Goal: Task Accomplishment & Management: Use online tool/utility

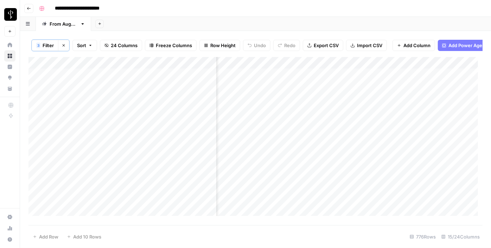
scroll to position [0, 404]
click at [99, 65] on div "Add Column" at bounding box center [255, 139] width 454 height 164
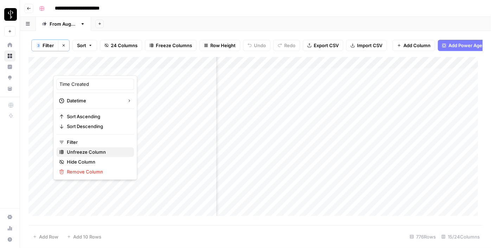
click at [78, 147] on button "Unfreeze Column" at bounding box center [95, 152] width 78 height 10
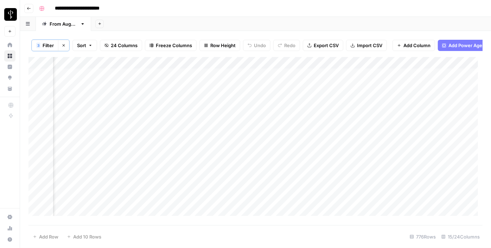
scroll to position [0, 595]
click at [82, 80] on div "Add Column" at bounding box center [255, 139] width 454 height 164
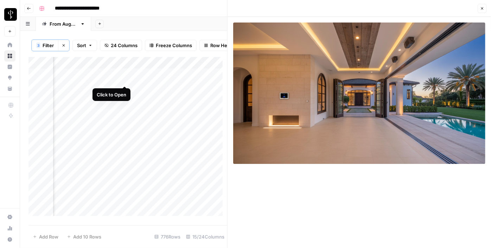
click at [124, 77] on div "Add Column" at bounding box center [127, 139] width 199 height 164
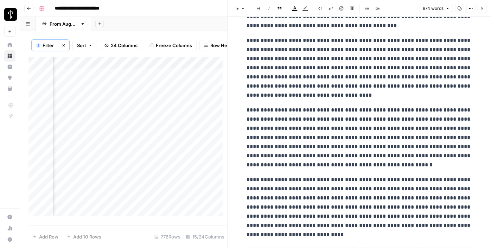
scroll to position [288, 0]
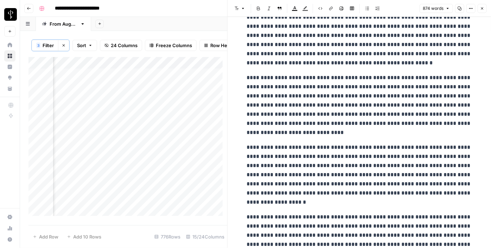
click at [482, 10] on icon "button" at bounding box center [482, 8] width 4 height 4
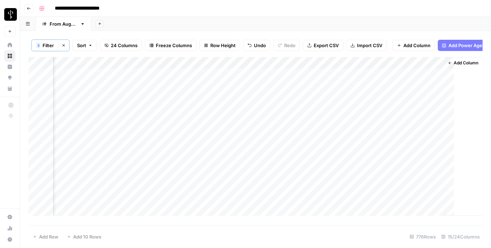
scroll to position [0, 587]
click at [442, 67] on div "Add Column" at bounding box center [255, 139] width 454 height 164
click at [132, 90] on div "Add Column" at bounding box center [255, 139] width 454 height 164
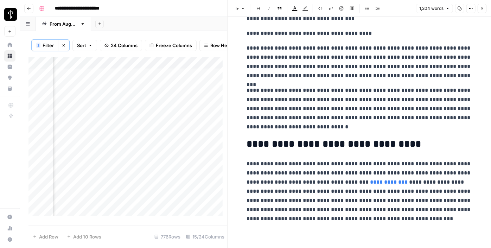
scroll to position [1026, 0]
click at [481, 9] on icon "button" at bounding box center [482, 8] width 2 height 2
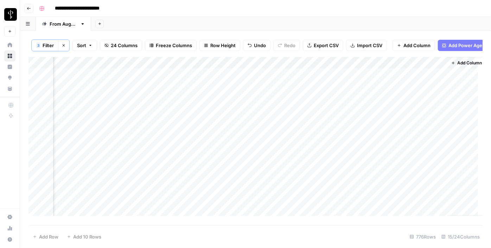
click at [132, 78] on div "Add Column" at bounding box center [255, 139] width 454 height 164
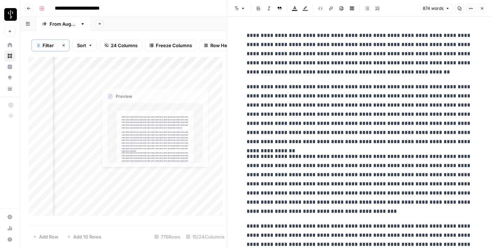
drag, startPoint x: 92, startPoint y: 79, endPoint x: 352, endPoint y: 100, distance: 261.2
click at [352, 100] on body "**********" at bounding box center [245, 124] width 491 height 248
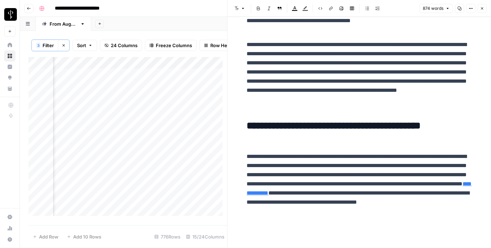
scroll to position [645, 0]
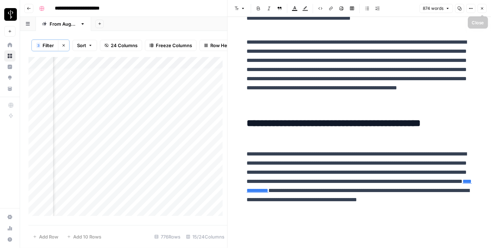
click at [483, 7] on icon "button" at bounding box center [482, 8] width 4 height 4
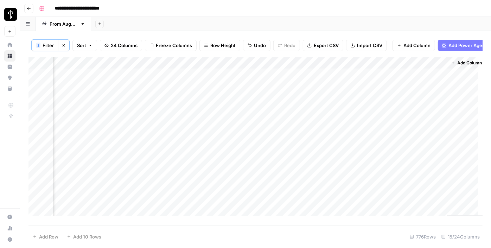
click at [213, 83] on div "Add Column" at bounding box center [255, 139] width 454 height 164
type textarea "**********"
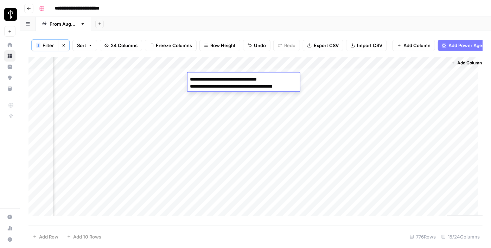
click at [222, 83] on textarea "**********" at bounding box center [244, 83] width 113 height 17
click at [224, 78] on textarea "**********" at bounding box center [244, 83] width 113 height 17
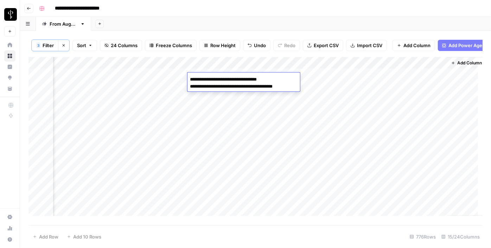
click at [224, 78] on textarea "**********" at bounding box center [244, 83] width 113 height 17
click at [198, 80] on textarea "**********" at bounding box center [244, 83] width 113 height 17
drag, startPoint x: 190, startPoint y: 78, endPoint x: 355, endPoint y: 100, distance: 166.3
click at [355, 100] on body "**********" at bounding box center [245, 124] width 491 height 248
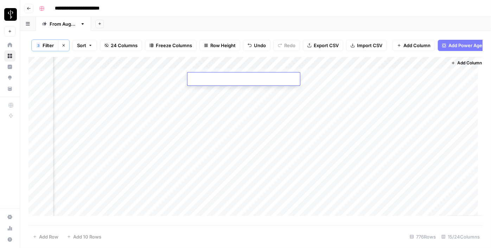
click at [210, 78] on textarea at bounding box center [244, 80] width 113 height 10
paste textarea "**********"
type textarea "**********"
click at [329, 80] on div "Add Column" at bounding box center [255, 139] width 454 height 164
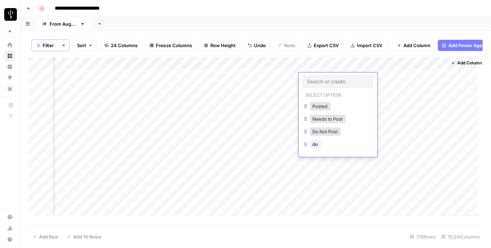
click at [277, 78] on div "Add Column" at bounding box center [255, 139] width 454 height 164
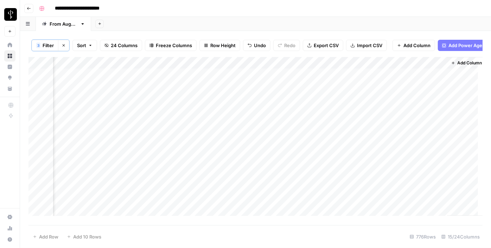
click at [229, 81] on div "Add Column" at bounding box center [255, 139] width 454 height 164
drag, startPoint x: 249, startPoint y: 83, endPoint x: 249, endPoint y: 90, distance: 7.0
click at [249, 90] on div "Add Column" at bounding box center [255, 139] width 454 height 164
click at [277, 88] on div "Add Column" at bounding box center [255, 139] width 454 height 164
click at [208, 99] on div "Add Column" at bounding box center [255, 139] width 454 height 164
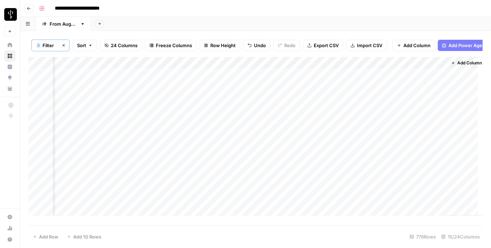
click at [206, 102] on div "Add Column" at bounding box center [255, 139] width 454 height 164
click at [206, 102] on textarea at bounding box center [244, 104] width 113 height 10
type textarea "**********"
click at [213, 115] on div "Add Column" at bounding box center [255, 139] width 454 height 164
click at [207, 116] on div "Add Column" at bounding box center [255, 139] width 454 height 164
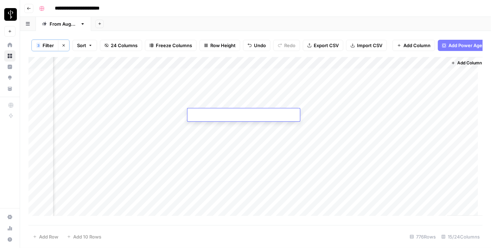
click at [207, 116] on textarea at bounding box center [244, 115] width 113 height 10
type textarea "**********"
click at [207, 127] on div "Add Column" at bounding box center [255, 139] width 454 height 164
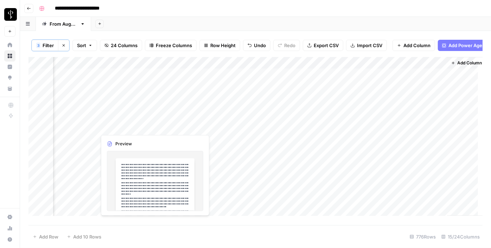
click at [133, 127] on div "Add Column" at bounding box center [255, 139] width 454 height 164
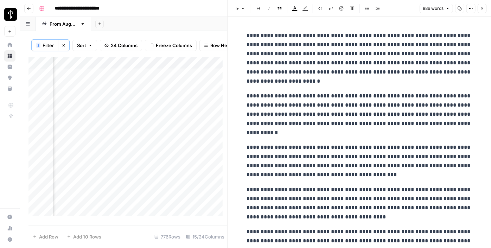
click at [483, 11] on button "Close" at bounding box center [482, 8] width 9 height 9
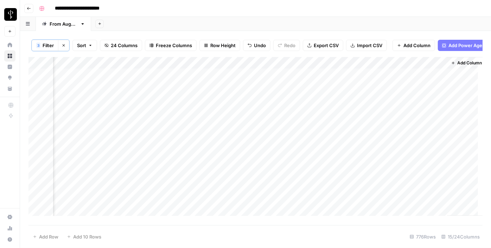
click at [232, 115] on div "Add Column" at bounding box center [255, 139] width 454 height 164
drag, startPoint x: 249, startPoint y: 120, endPoint x: 249, endPoint y: 126, distance: 6.0
click at [249, 126] on div "Add Column" at bounding box center [255, 139] width 454 height 164
click at [132, 139] on div "Add Column" at bounding box center [255, 139] width 454 height 164
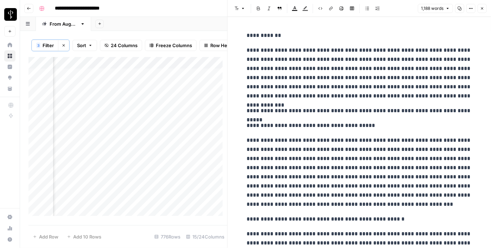
click at [482, 8] on icon "button" at bounding box center [482, 8] width 2 height 2
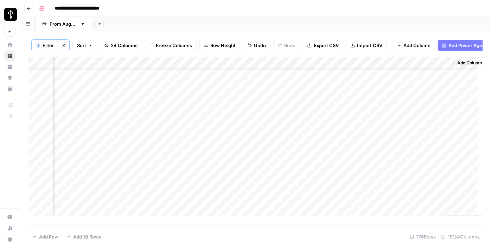
scroll to position [0, 587]
click at [271, 99] on div "Add Column" at bounding box center [255, 139] width 454 height 164
click at [272, 113] on div "Add Column" at bounding box center [255, 139] width 454 height 164
click at [273, 104] on div "Add Column" at bounding box center [255, 139] width 454 height 164
click at [271, 115] on div "Add Column" at bounding box center [255, 139] width 454 height 164
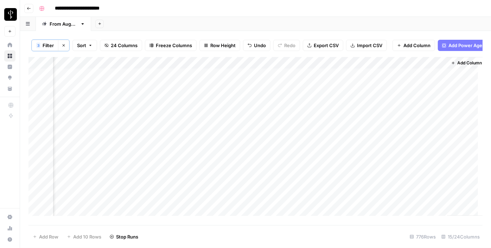
click at [269, 128] on div "Add Column" at bounding box center [255, 139] width 454 height 164
click at [132, 139] on div "Add Column" at bounding box center [255, 139] width 454 height 164
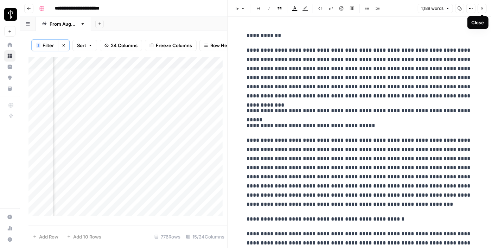
click at [483, 7] on icon "button" at bounding box center [482, 8] width 4 height 4
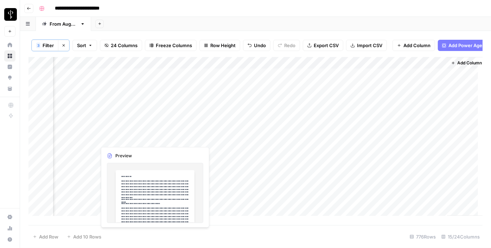
click at [132, 139] on div "Add Column" at bounding box center [255, 139] width 454 height 164
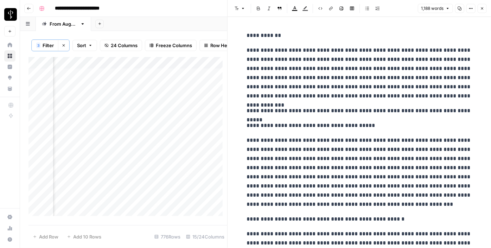
click at [480, 8] on button "Close" at bounding box center [482, 8] width 9 height 9
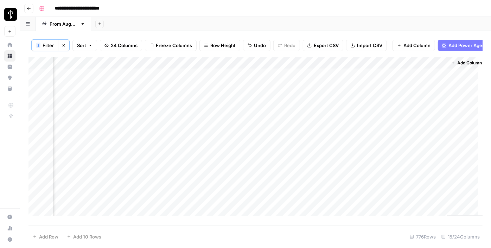
click at [242, 126] on div "Add Column" at bounding box center [255, 139] width 454 height 164
drag, startPoint x: 250, startPoint y: 131, endPoint x: 249, endPoint y: 139, distance: 8.2
click at [249, 139] on div "Add Column" at bounding box center [255, 139] width 454 height 164
click at [279, 139] on div "Add Column" at bounding box center [255, 139] width 454 height 164
click at [134, 150] on div "Add Column" at bounding box center [255, 139] width 454 height 164
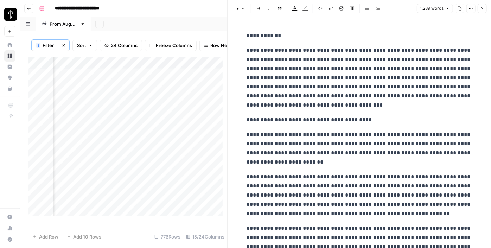
click at [484, 3] on header "Font style Bold Italic Block quote Text color Highlight color Code block Link I…" at bounding box center [360, 8] width 264 height 17
click at [482, 7] on icon "button" at bounding box center [482, 8] width 4 height 4
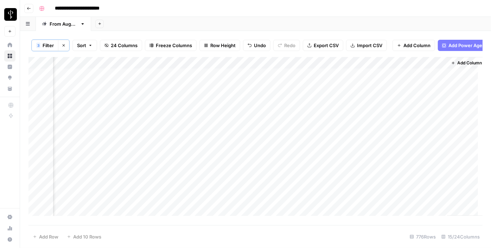
click at [220, 136] on div "Add Column" at bounding box center [255, 139] width 454 height 164
drag, startPoint x: 250, startPoint y: 143, endPoint x: 249, endPoint y: 151, distance: 8.5
click at [249, 151] on div "Add Column" at bounding box center [255, 139] width 454 height 164
click at [133, 161] on div "Add Column" at bounding box center [255, 139] width 454 height 164
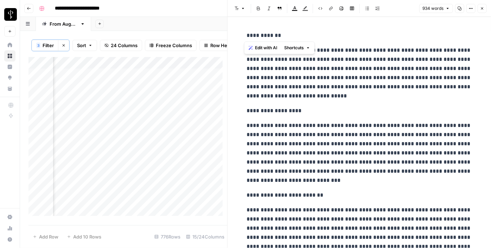
drag, startPoint x: 294, startPoint y: 32, endPoint x: 235, endPoint y: 25, distance: 59.2
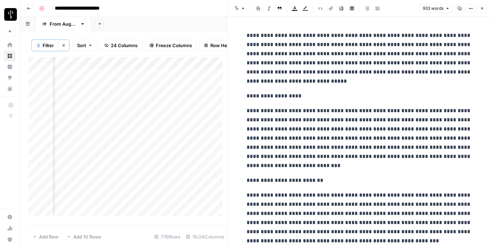
click at [345, 84] on p "**********" at bounding box center [359, 58] width 225 height 55
click at [281, 96] on p "**********" at bounding box center [359, 95] width 225 height 9
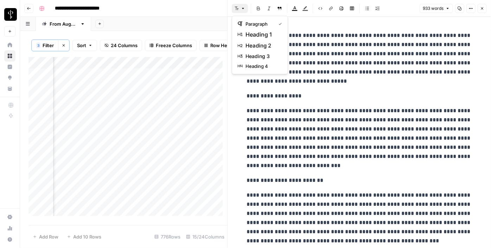
click at [232, 8] on button "Font style" at bounding box center [240, 8] width 16 height 9
click at [256, 49] on span "heading 2" at bounding box center [263, 46] width 34 height 8
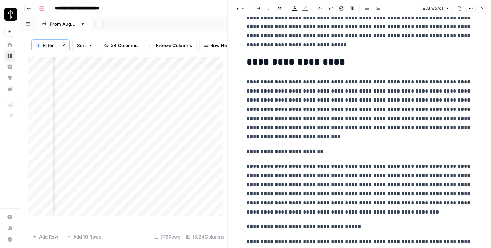
scroll to position [64, 0]
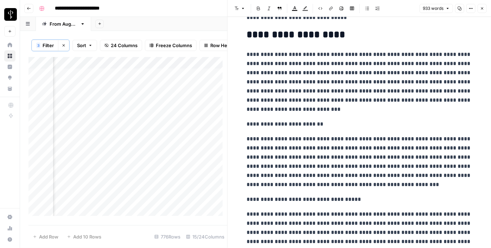
click at [317, 125] on p "**********" at bounding box center [359, 124] width 225 height 9
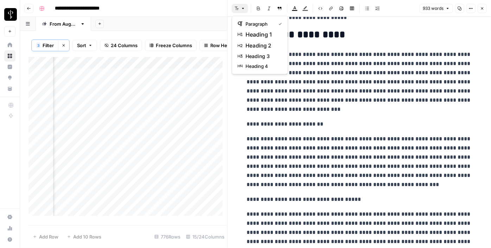
click at [240, 7] on button "Font style" at bounding box center [240, 8] width 16 height 9
click at [253, 44] on span "heading 2" at bounding box center [263, 46] width 34 height 8
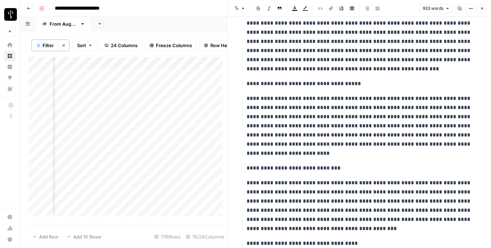
scroll to position [192, 0]
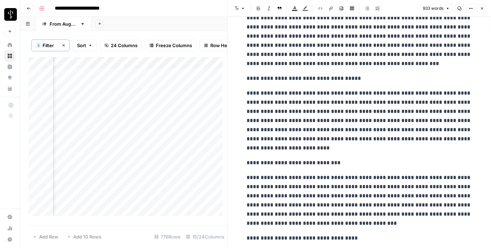
click at [292, 81] on p "**********" at bounding box center [359, 78] width 225 height 9
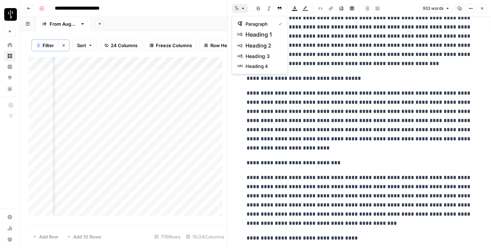
click at [241, 7] on icon "button" at bounding box center [243, 8] width 4 height 4
click at [266, 44] on span "heading 2" at bounding box center [263, 46] width 34 height 8
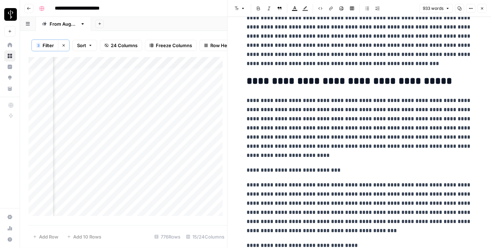
click at [298, 173] on p "**********" at bounding box center [359, 170] width 225 height 9
click at [235, 9] on icon "button" at bounding box center [237, 8] width 4 height 4
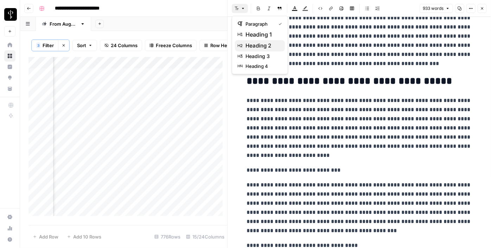
click at [261, 44] on span "heading 2" at bounding box center [263, 46] width 34 height 8
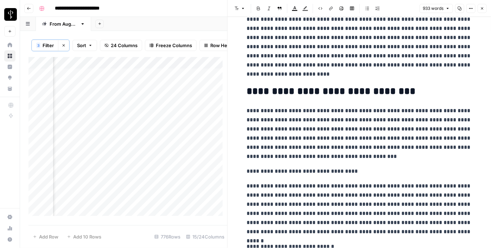
scroll to position [288, 0]
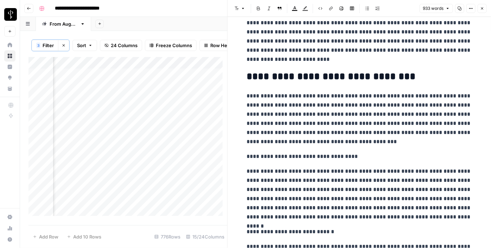
click at [287, 156] on p "**********" at bounding box center [359, 156] width 225 height 9
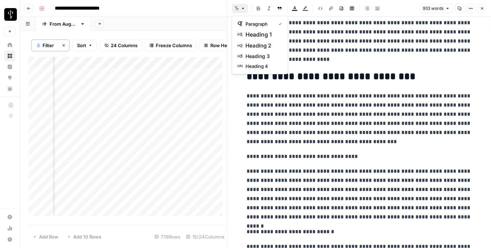
click at [242, 7] on icon "button" at bounding box center [243, 8] width 4 height 4
click at [250, 44] on span "heading 2" at bounding box center [263, 46] width 34 height 8
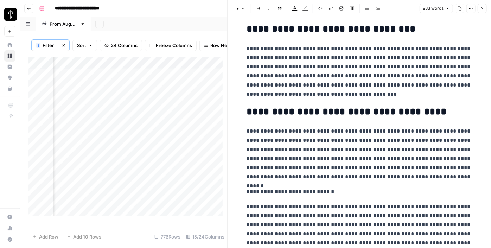
scroll to position [352, 0]
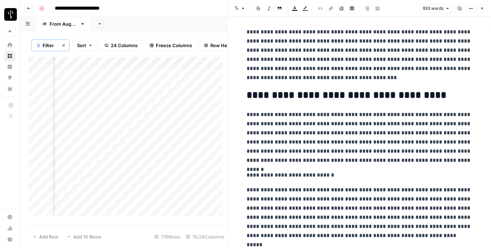
click at [278, 177] on p "**********" at bounding box center [359, 175] width 225 height 9
click at [241, 7] on icon "button" at bounding box center [243, 8] width 4 height 4
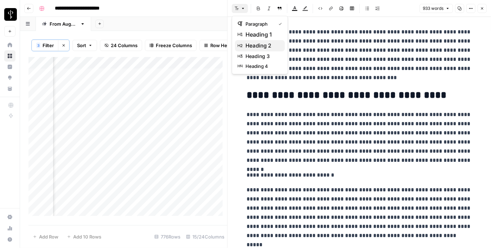
click at [255, 42] on span "heading 2" at bounding box center [263, 46] width 34 height 8
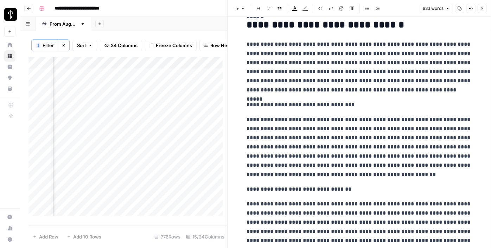
scroll to position [512, 0]
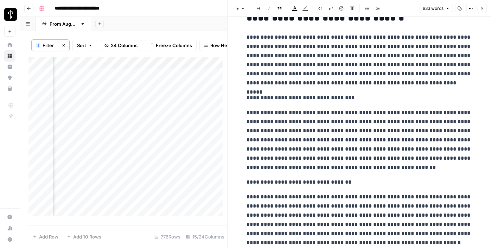
click at [269, 91] on div "**********" at bounding box center [360, 5] width 234 height 976
click at [240, 5] on button "Font style" at bounding box center [240, 8] width 16 height 9
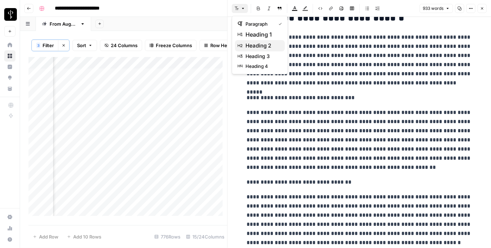
click at [254, 47] on span "heading 2" at bounding box center [263, 46] width 34 height 8
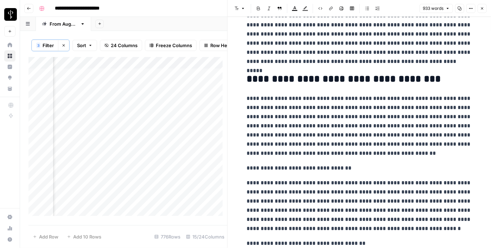
scroll to position [576, 0]
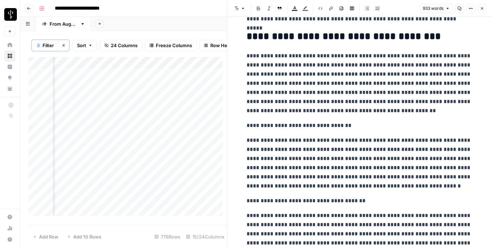
click at [297, 124] on p "**********" at bounding box center [359, 125] width 225 height 9
click at [237, 13] on header "Font style Bold Italic Block quote Text color Highlight color Code block Link I…" at bounding box center [360, 8] width 264 height 17
click at [240, 7] on button "Font style" at bounding box center [240, 8] width 16 height 9
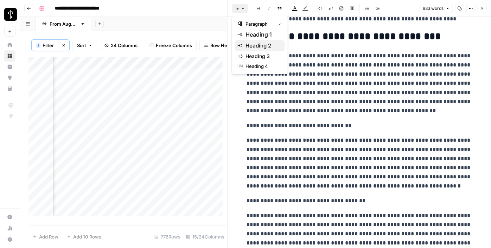
click at [265, 48] on span "heading 2" at bounding box center [263, 46] width 34 height 8
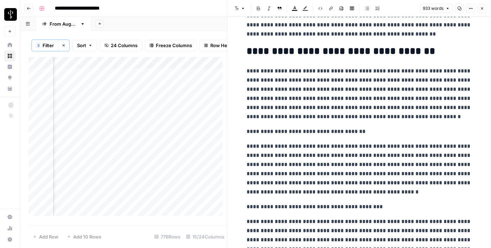
scroll to position [735, 0]
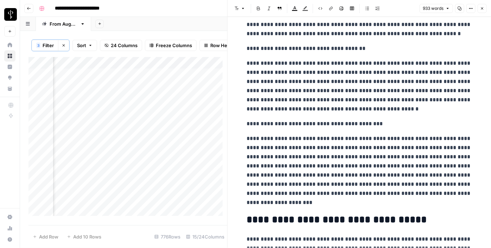
click at [261, 45] on p "**********" at bounding box center [359, 48] width 225 height 9
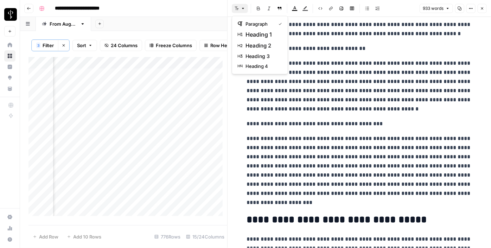
click at [236, 7] on icon "button" at bounding box center [237, 9] width 4 height 4
click at [250, 45] on span "heading 2" at bounding box center [263, 46] width 34 height 8
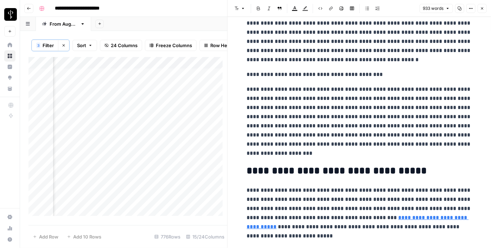
scroll to position [799, 0]
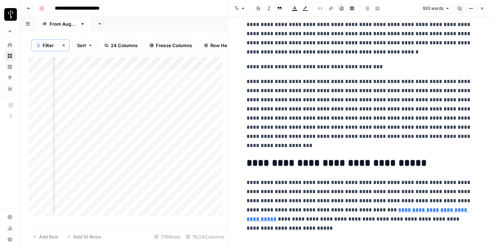
click at [279, 66] on p "**********" at bounding box center [359, 66] width 225 height 9
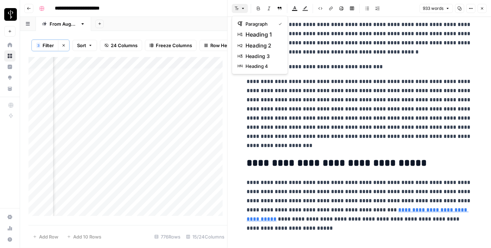
click at [237, 11] on button "Font style" at bounding box center [240, 8] width 16 height 9
click at [264, 49] on span "heading 2" at bounding box center [263, 46] width 34 height 8
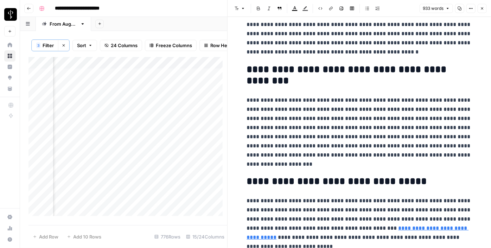
click at [391, 227] on link "**********" at bounding box center [358, 233] width 222 height 14
click at [449, 220] on icon at bounding box center [448, 218] width 4 height 4
click at [486, 8] on button "Close" at bounding box center [482, 8] width 9 height 9
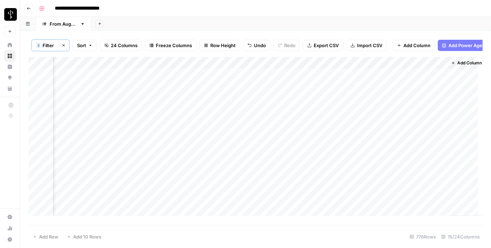
click at [172, 159] on div "Add Column" at bounding box center [255, 139] width 454 height 164
click at [319, 163] on div "Add Column" at bounding box center [255, 139] width 454 height 164
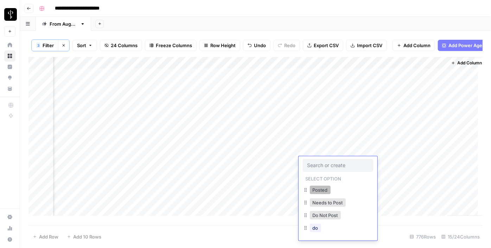
click at [327, 192] on button "Posted" at bounding box center [320, 190] width 21 height 8
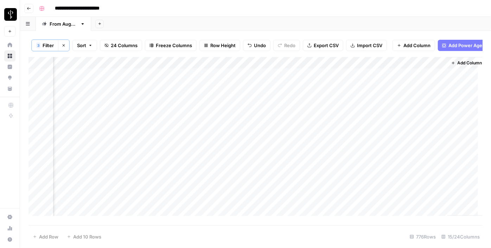
click at [315, 80] on div "Add Column" at bounding box center [255, 139] width 454 height 164
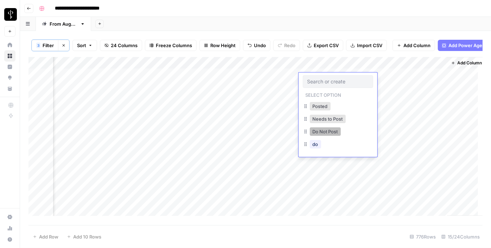
click at [320, 132] on button "Do Not Post" at bounding box center [325, 131] width 31 height 8
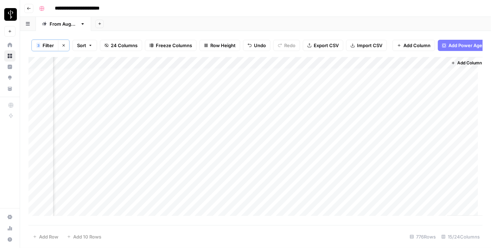
drag, startPoint x: 363, startPoint y: 83, endPoint x: 343, endPoint y: 147, distance: 67.7
click at [343, 147] on div "Add Column" at bounding box center [255, 139] width 454 height 164
click at [282, 148] on div "Add Column" at bounding box center [255, 139] width 454 height 164
click at [275, 151] on div "Add Column" at bounding box center [255, 139] width 454 height 164
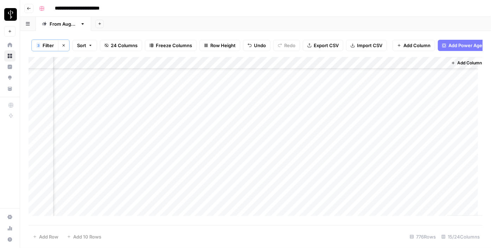
click at [129, 145] on div "Add Column" at bounding box center [255, 139] width 454 height 164
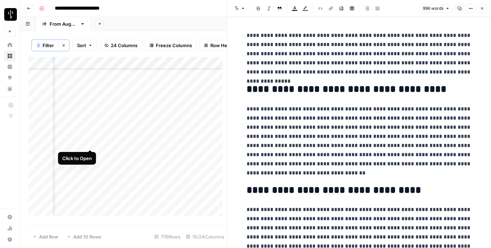
click at [93, 144] on div "Add Column" at bounding box center [127, 139] width 199 height 164
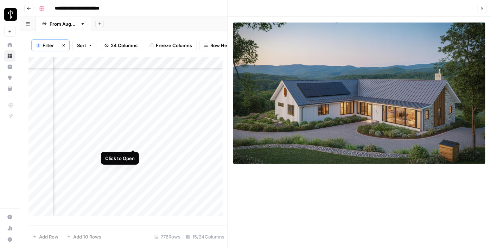
click at [133, 141] on div "Add Column" at bounding box center [127, 139] width 199 height 164
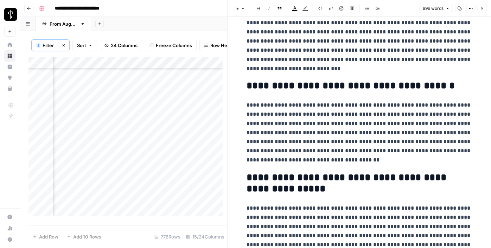
scroll to position [919, 0]
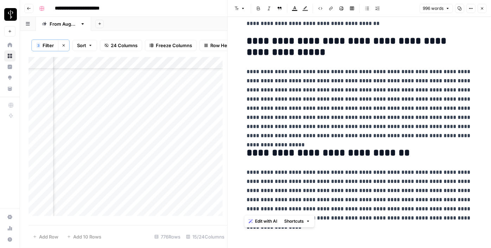
drag, startPoint x: 245, startPoint y: 208, endPoint x: 332, endPoint y: 210, distance: 87.6
click at [332, 210] on p "**********" at bounding box center [359, 195] width 225 height 55
copy p "**********"
click at [332, 7] on icon "button" at bounding box center [331, 8] width 4 height 4
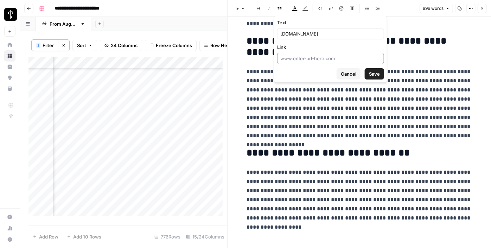
paste input "[URL][DOMAIN_NAME]"
type input "[URL][DOMAIN_NAME]"
click at [373, 72] on span "Save" at bounding box center [374, 73] width 11 height 7
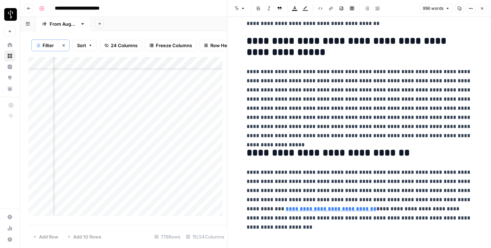
click at [481, 8] on icon "button" at bounding box center [482, 8] width 4 height 4
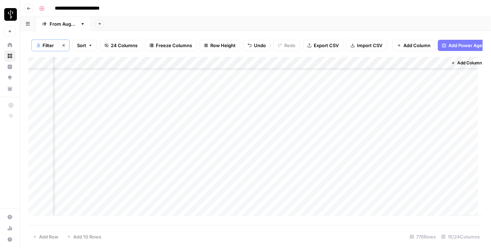
click at [163, 142] on div "Add Column" at bounding box center [255, 139] width 454 height 164
click at [212, 145] on div "Add Column" at bounding box center [255, 139] width 454 height 164
click at [212, 145] on textarea at bounding box center [244, 143] width 113 height 10
type textarea "**********"
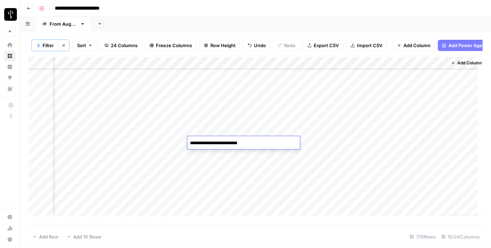
click at [327, 145] on div "Add Column" at bounding box center [255, 139] width 454 height 164
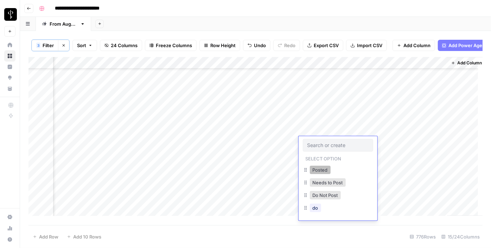
click at [322, 169] on button "Posted" at bounding box center [320, 170] width 21 height 8
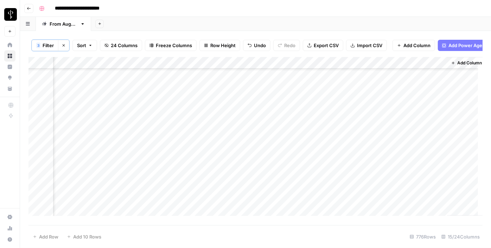
scroll to position [64, 587]
click at [132, 123] on div "Add Column" at bounding box center [255, 139] width 454 height 164
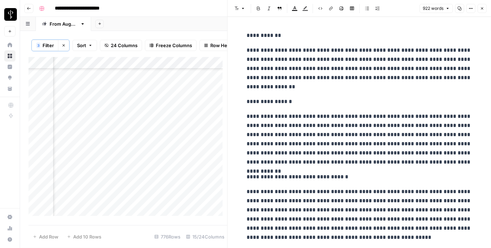
click at [207, 87] on div "Add Column" at bounding box center [127, 139] width 199 height 164
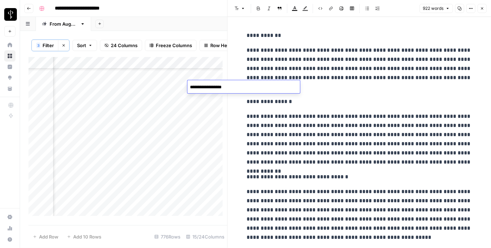
click at [207, 87] on textarea "**********" at bounding box center [244, 87] width 113 height 10
click at [280, 36] on p "**********" at bounding box center [359, 35] width 225 height 9
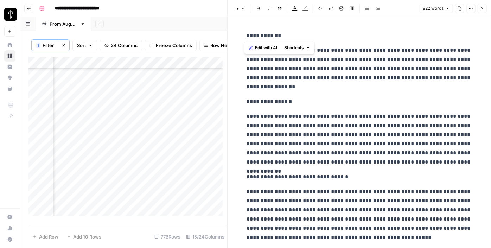
drag, startPoint x: 281, startPoint y: 40, endPoint x: 235, endPoint y: 26, distance: 47.3
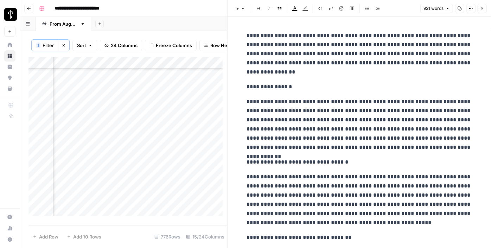
click at [283, 83] on p "**********" at bounding box center [359, 86] width 225 height 9
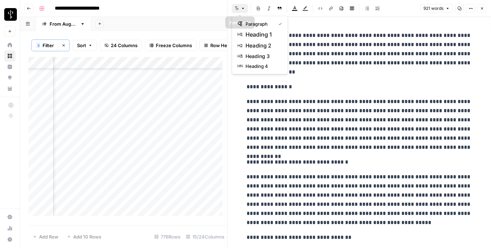
click at [243, 8] on icon "button" at bounding box center [243, 8] width 2 height 1
click at [250, 43] on span "heading 2" at bounding box center [263, 46] width 34 height 8
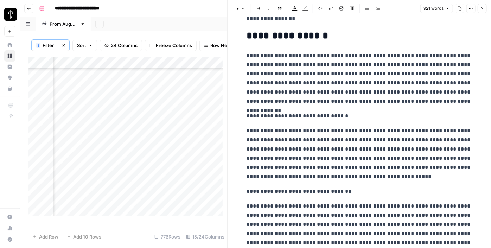
scroll to position [64, 0]
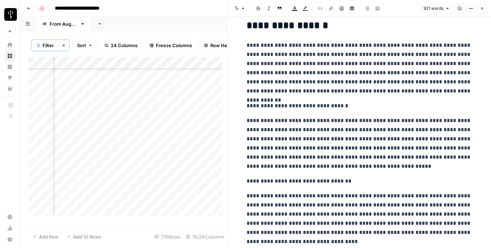
click at [271, 105] on p "**********" at bounding box center [359, 105] width 225 height 9
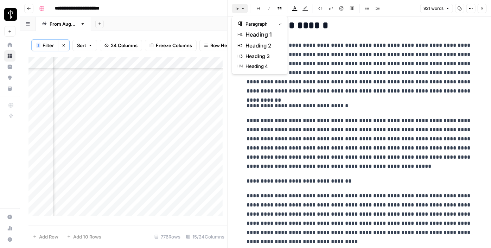
click at [241, 7] on icon "button" at bounding box center [243, 8] width 4 height 4
drag, startPoint x: 254, startPoint y: 38, endPoint x: 256, endPoint y: 43, distance: 5.5
click at [256, 43] on div "paragraph heading 1 heading 2 heading 3 heading 4" at bounding box center [260, 45] width 56 height 58
click at [256, 43] on span "heading 2" at bounding box center [263, 46] width 34 height 8
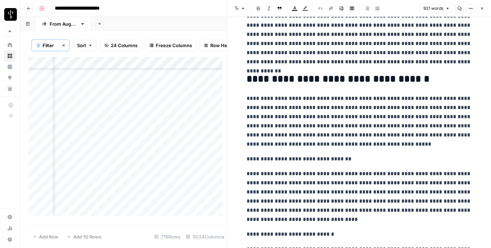
scroll to position [128, 0]
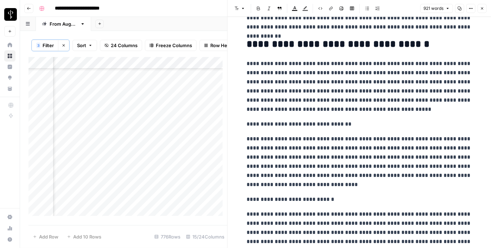
click at [238, 4] on button "Font style" at bounding box center [240, 8] width 16 height 9
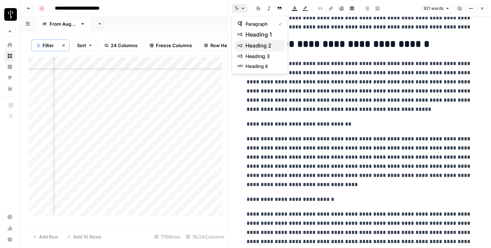
click at [250, 47] on span "heading 2" at bounding box center [263, 46] width 34 height 8
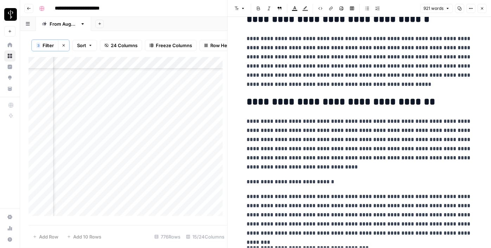
scroll to position [224, 0]
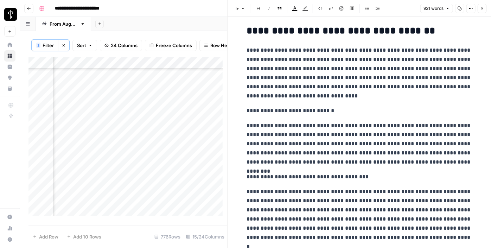
click at [283, 108] on p "**********" at bounding box center [359, 110] width 225 height 9
click at [242, 8] on icon "button" at bounding box center [243, 8] width 4 height 4
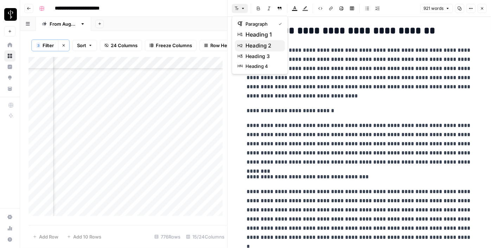
click at [263, 43] on span "heading 2" at bounding box center [263, 46] width 34 height 8
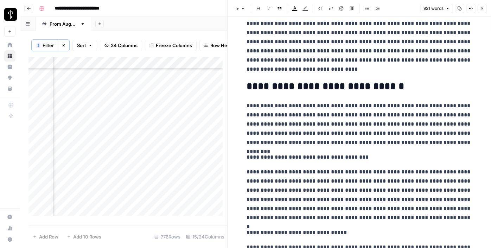
scroll to position [288, 0]
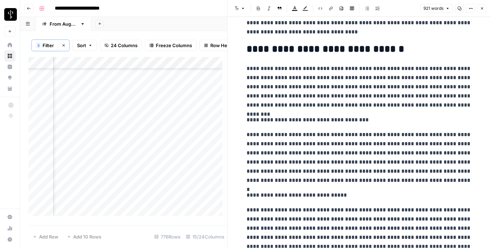
click at [291, 120] on p "**********" at bounding box center [359, 119] width 225 height 9
click at [242, 10] on icon "button" at bounding box center [243, 8] width 4 height 4
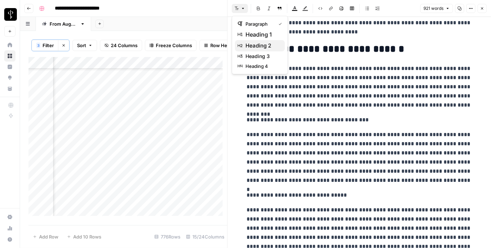
click at [263, 47] on span "heading 2" at bounding box center [263, 46] width 34 height 8
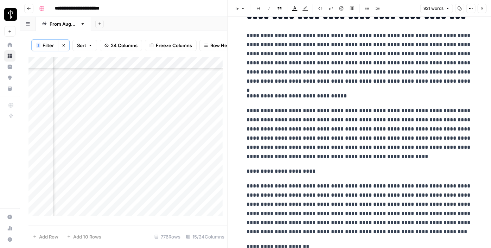
scroll to position [415, 0]
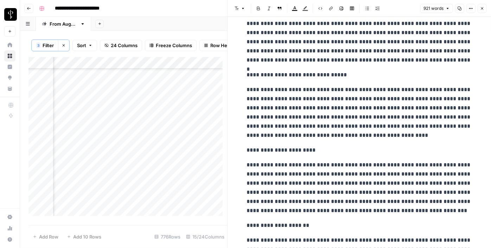
click at [274, 68] on div "**********" at bounding box center [360, 79] width 234 height 932
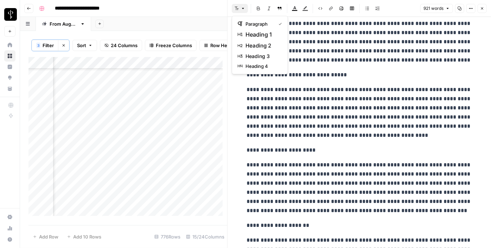
click at [235, 8] on icon "button" at bounding box center [237, 8] width 4 height 4
click at [280, 48] on div "heading 2" at bounding box center [260, 46] width 44 height 8
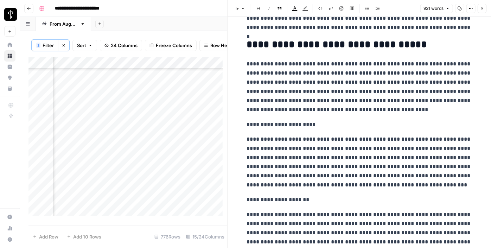
scroll to position [480, 0]
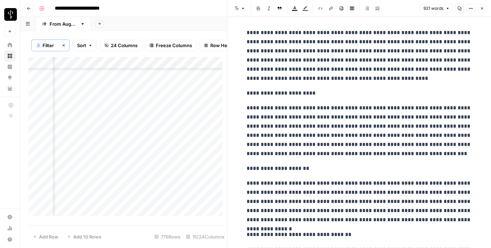
click at [282, 98] on div "**********" at bounding box center [360, 18] width 234 height 939
click at [261, 88] on div "**********" at bounding box center [360, 18] width 234 height 939
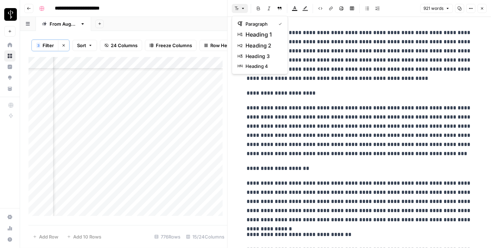
click at [238, 11] on icon "button" at bounding box center [237, 8] width 4 height 4
click at [274, 48] on span "heading 2" at bounding box center [263, 46] width 34 height 8
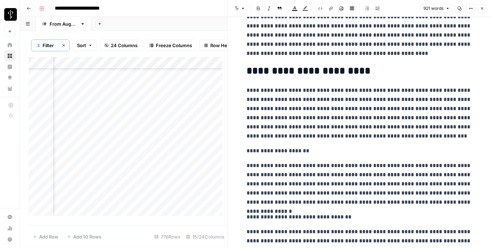
scroll to position [544, 0]
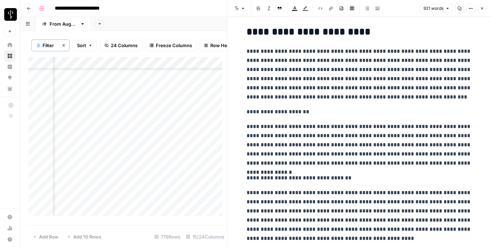
click at [278, 109] on p "**********" at bounding box center [359, 111] width 225 height 9
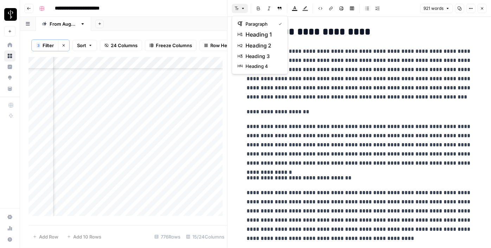
click at [239, 6] on button "Font style" at bounding box center [240, 8] width 16 height 9
click at [261, 44] on span "heading 2" at bounding box center [263, 46] width 34 height 8
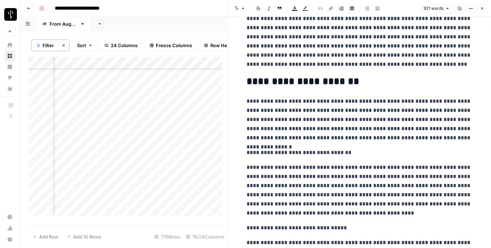
scroll to position [640, 0]
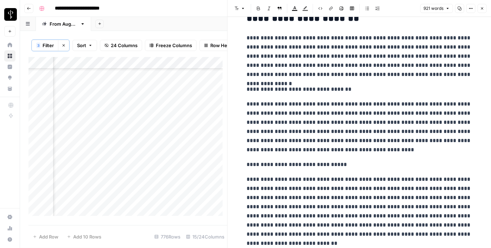
click at [274, 85] on p "**********" at bounding box center [359, 89] width 225 height 9
click at [240, 9] on button "Font style" at bounding box center [240, 8] width 16 height 9
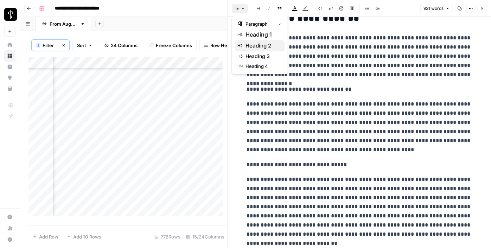
click at [266, 44] on span "heading 2" at bounding box center [263, 46] width 34 height 8
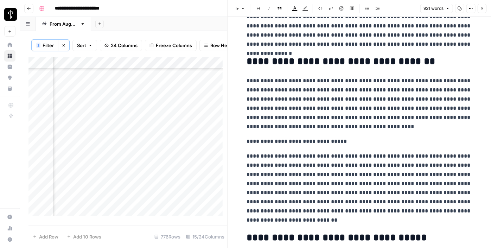
scroll to position [704, 0]
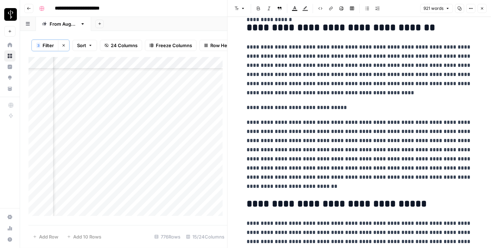
click at [276, 104] on p "**********" at bounding box center [359, 107] width 225 height 9
click at [241, 5] on button "Font style" at bounding box center [240, 8] width 16 height 9
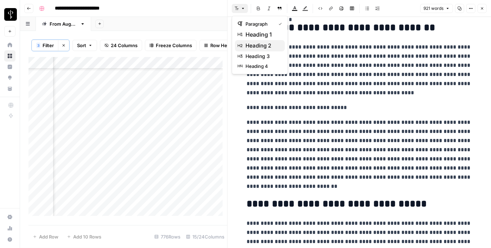
click at [255, 42] on span "heading 2" at bounding box center [263, 46] width 34 height 8
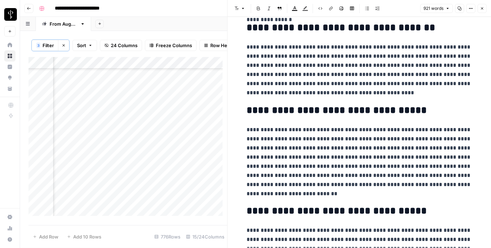
scroll to position [771, 0]
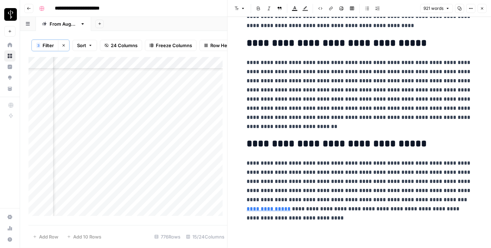
click at [484, 7] on icon "button" at bounding box center [482, 8] width 4 height 4
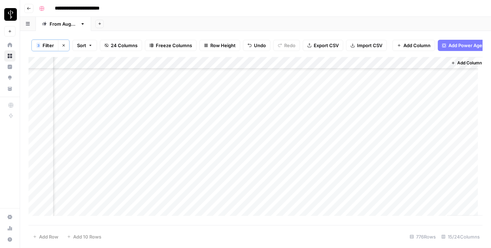
click at [172, 122] on div "Add Column" at bounding box center [255, 139] width 454 height 164
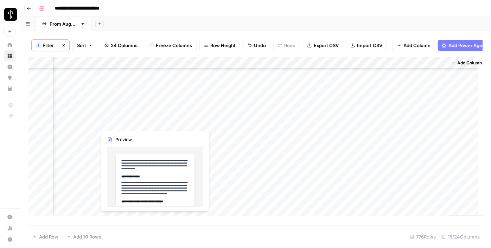
click at [87, 121] on div "Add Column" at bounding box center [255, 139] width 454 height 164
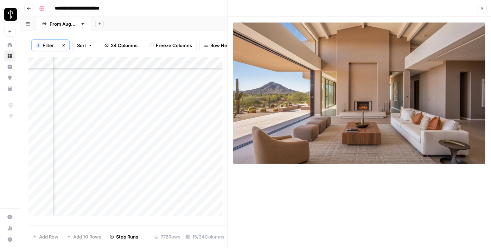
click at [484, 7] on icon "button" at bounding box center [482, 8] width 4 height 4
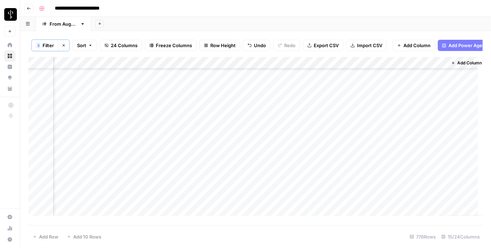
click at [327, 126] on div "Add Column" at bounding box center [255, 139] width 454 height 164
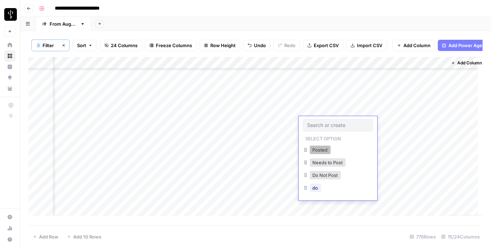
click at [319, 150] on button "Posted" at bounding box center [320, 150] width 21 height 8
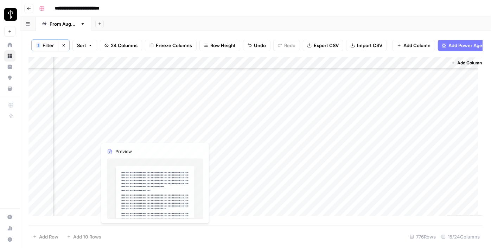
click at [91, 134] on div "Add Column" at bounding box center [255, 139] width 454 height 164
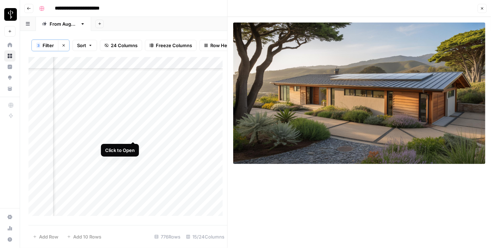
click at [133, 134] on div "Add Column" at bounding box center [127, 139] width 199 height 164
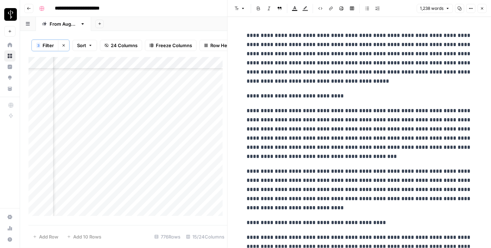
click at [338, 98] on p "**********" at bounding box center [359, 95] width 225 height 9
click at [237, 6] on button "Font style" at bounding box center [240, 8] width 16 height 9
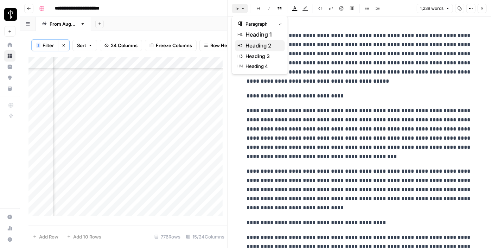
click at [255, 46] on span "heading 2" at bounding box center [263, 46] width 34 height 8
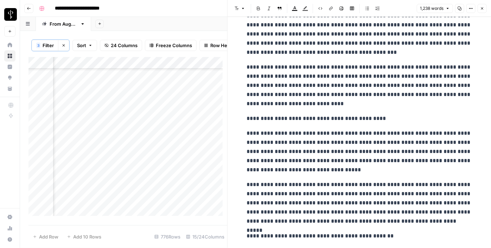
scroll to position [128, 0]
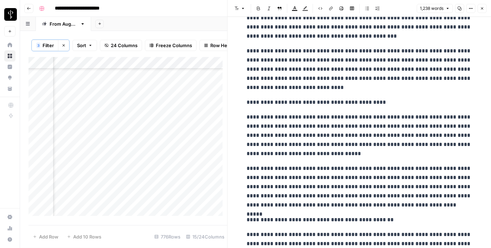
click at [279, 100] on p "**********" at bounding box center [359, 102] width 225 height 9
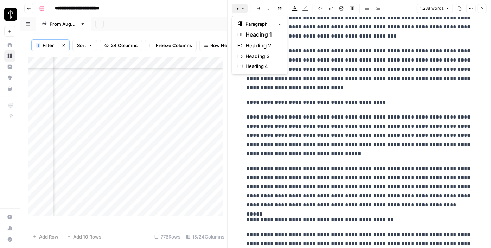
click at [236, 9] on icon "button" at bounding box center [237, 8] width 4 height 4
click at [256, 45] on span "heading 2" at bounding box center [263, 46] width 34 height 8
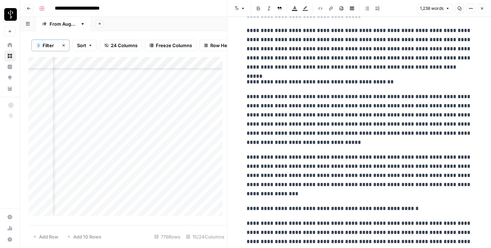
scroll to position [320, 0]
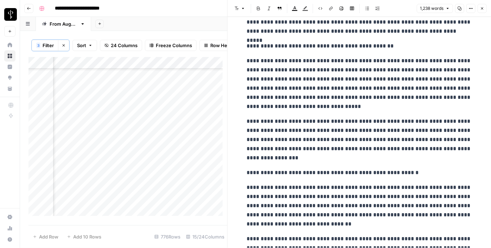
click at [276, 45] on p "**********" at bounding box center [359, 46] width 225 height 9
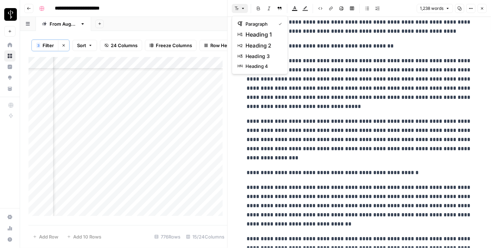
click at [242, 9] on icon "button" at bounding box center [243, 8] width 4 height 4
click at [254, 44] on span "heading 2" at bounding box center [263, 46] width 34 height 8
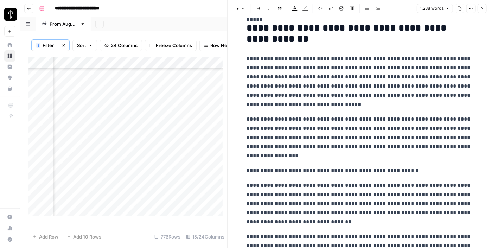
scroll to position [352, 0]
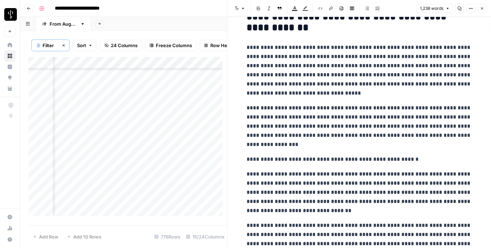
click at [270, 157] on p "**********" at bounding box center [359, 159] width 225 height 9
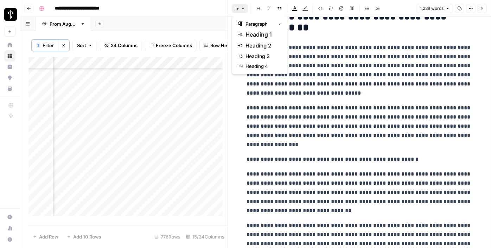
click at [237, 7] on icon "button" at bounding box center [237, 8] width 4 height 4
click at [258, 47] on span "heading 2" at bounding box center [263, 46] width 34 height 8
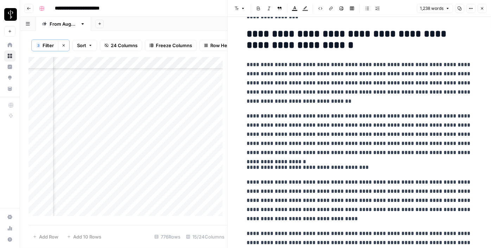
scroll to position [576, 0]
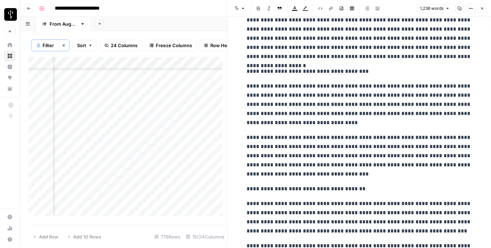
click at [269, 69] on p "**********" at bounding box center [359, 71] width 225 height 9
click at [239, 9] on button "Font style" at bounding box center [240, 8] width 16 height 9
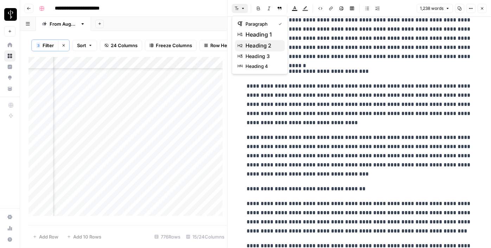
click at [254, 42] on span "heading 2" at bounding box center [263, 46] width 34 height 8
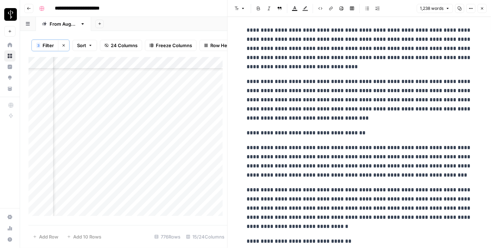
scroll to position [640, 0]
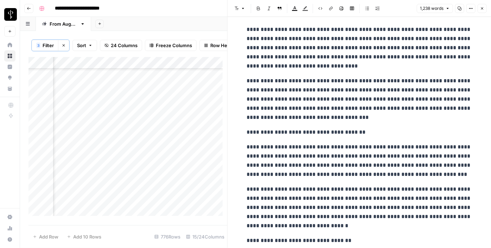
click at [298, 125] on div "**********" at bounding box center [360, 119] width 234 height 1460
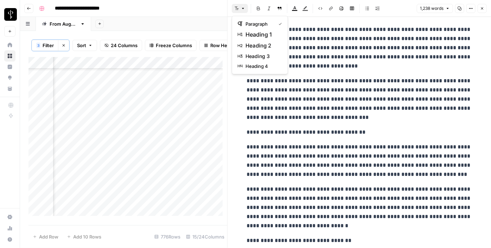
click at [240, 12] on button "Font style" at bounding box center [240, 8] width 16 height 9
click at [264, 49] on span "heading 2" at bounding box center [263, 46] width 34 height 8
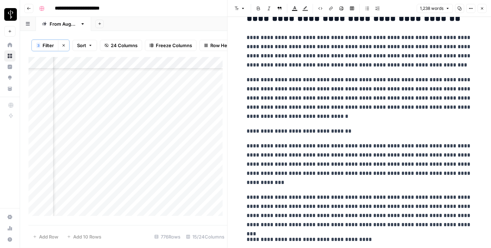
scroll to position [767, 0]
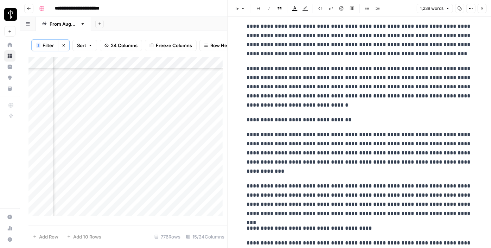
click at [274, 116] on p "**********" at bounding box center [359, 119] width 225 height 9
click at [239, 8] on button "Font style" at bounding box center [240, 8] width 16 height 9
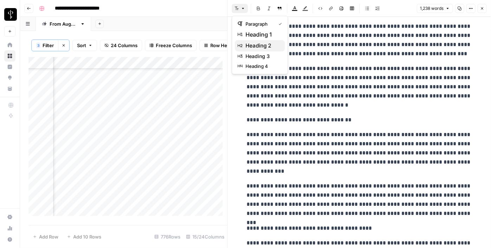
click at [265, 47] on span "heading 2" at bounding box center [263, 46] width 34 height 8
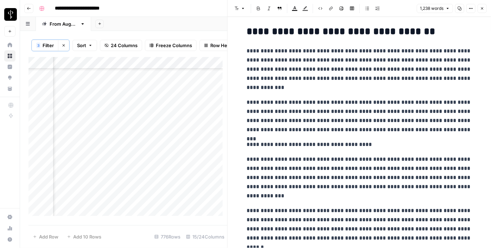
scroll to position [863, 0]
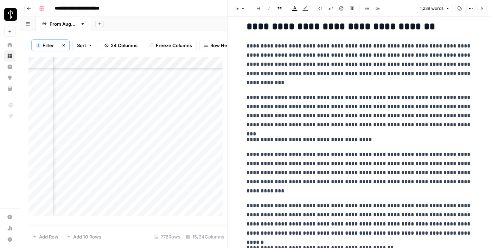
drag, startPoint x: 295, startPoint y: 139, endPoint x: 281, endPoint y: 106, distance: 36.6
click at [295, 139] on p "**********" at bounding box center [359, 139] width 225 height 9
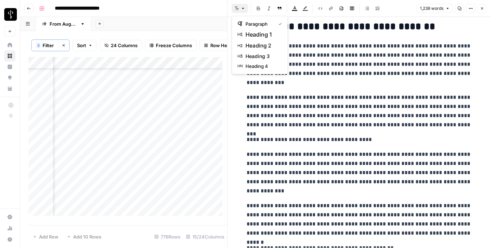
click at [235, 9] on icon "button" at bounding box center [237, 8] width 4 height 4
click at [260, 42] on span "heading 2" at bounding box center [263, 46] width 34 height 8
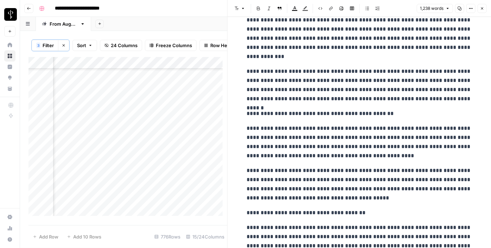
scroll to position [1023, 0]
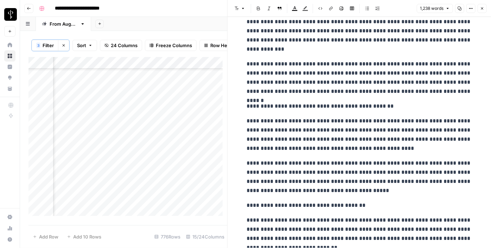
click at [309, 107] on p "**********" at bounding box center [359, 106] width 225 height 9
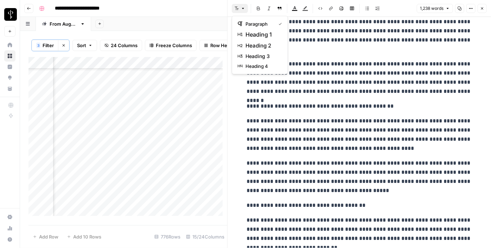
click at [243, 8] on icon "button" at bounding box center [243, 8] width 2 height 1
click at [262, 43] on span "heading 2" at bounding box center [263, 46] width 34 height 8
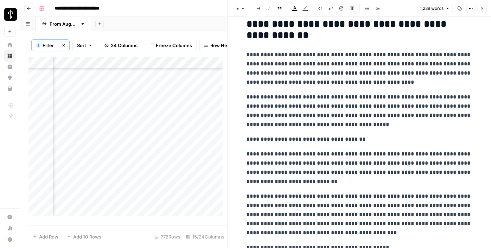
scroll to position [1119, 0]
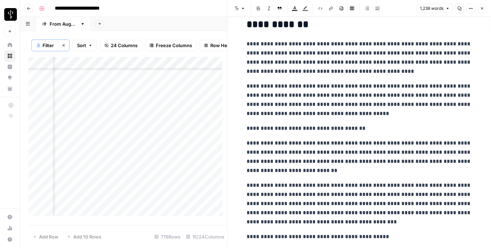
click at [303, 128] on p "**********" at bounding box center [359, 128] width 225 height 9
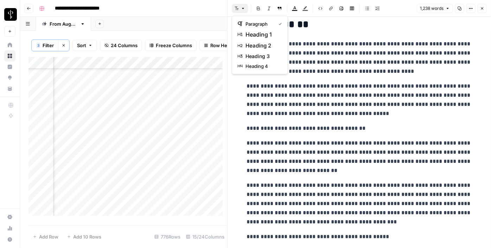
click at [233, 8] on button "Font style" at bounding box center [240, 8] width 16 height 9
click at [262, 43] on span "heading 2" at bounding box center [263, 46] width 34 height 8
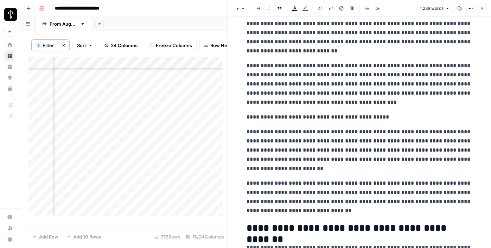
scroll to position [1247, 0]
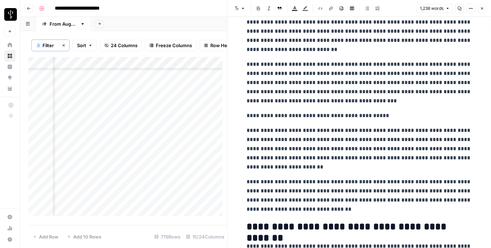
click at [275, 116] on p "**********" at bounding box center [359, 115] width 225 height 9
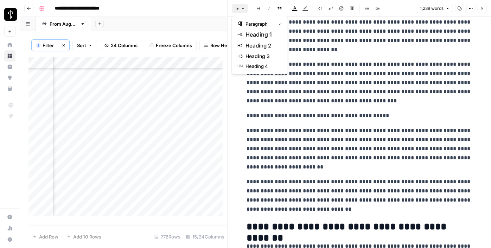
drag, startPoint x: 243, startPoint y: 9, endPoint x: 251, endPoint y: 21, distance: 14.2
click at [244, 9] on icon "button" at bounding box center [243, 8] width 4 height 4
click at [258, 46] on span "heading 2" at bounding box center [263, 46] width 34 height 8
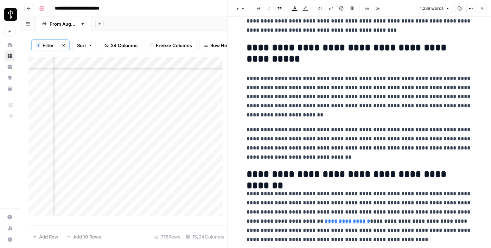
scroll to position [1340, 0]
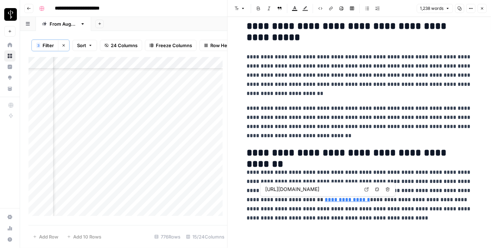
click at [369, 190] on link "Open in a new tab" at bounding box center [366, 189] width 9 height 9
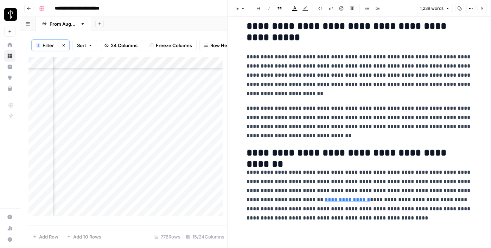
click at [482, 9] on icon "button" at bounding box center [482, 8] width 4 height 4
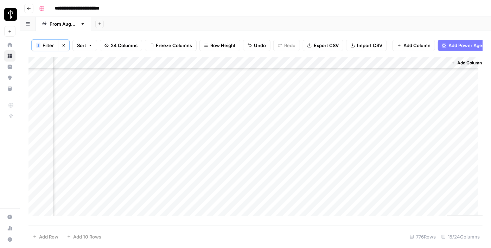
click at [179, 134] on div "Add Column" at bounding box center [255, 139] width 454 height 164
click at [321, 137] on div "Add Column" at bounding box center [255, 139] width 454 height 164
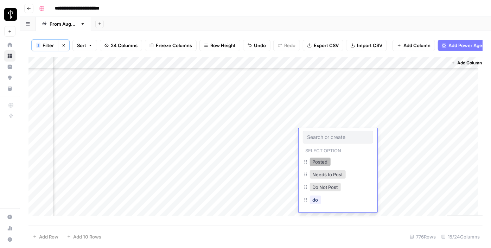
click at [316, 160] on button "Posted" at bounding box center [320, 162] width 21 height 8
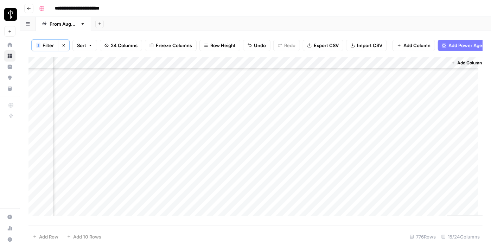
click at [86, 146] on div "Add Column" at bounding box center [255, 139] width 454 height 164
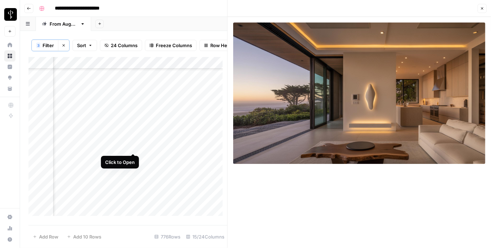
click at [135, 145] on div "Add Column" at bounding box center [127, 139] width 199 height 164
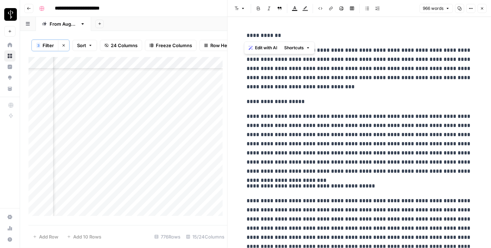
drag, startPoint x: 291, startPoint y: 36, endPoint x: 228, endPoint y: 25, distance: 64.2
click at [228, 25] on div "**********" at bounding box center [359, 124] width 264 height 248
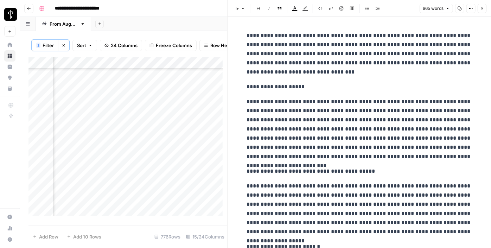
drag, startPoint x: 272, startPoint y: 83, endPoint x: 258, endPoint y: 64, distance: 23.9
click at [272, 83] on p "**********" at bounding box center [359, 86] width 225 height 9
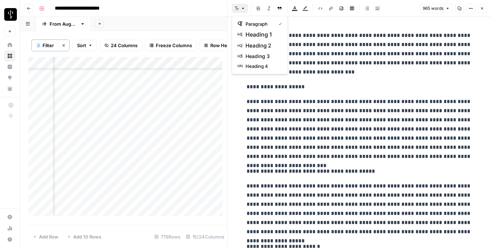
click at [245, 9] on button "Font style" at bounding box center [240, 8] width 16 height 9
click at [259, 42] on span "heading 2" at bounding box center [263, 46] width 34 height 8
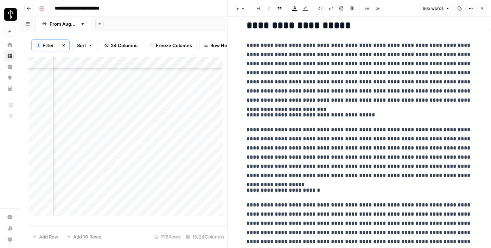
scroll to position [64, 0]
click at [266, 112] on p "**********" at bounding box center [359, 114] width 225 height 9
click at [242, 9] on icon "button" at bounding box center [243, 8] width 4 height 4
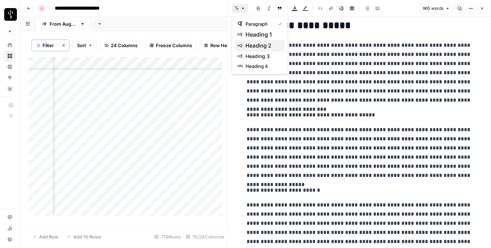
click at [254, 44] on span "heading 2" at bounding box center [263, 46] width 34 height 8
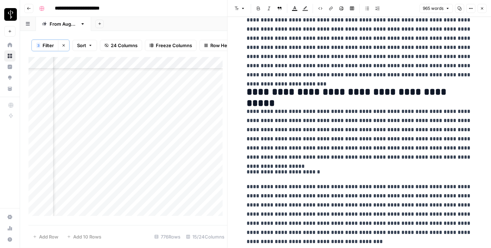
scroll to position [128, 0]
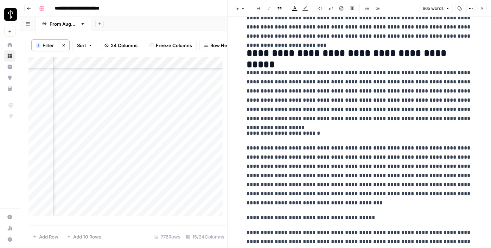
drag, startPoint x: 271, startPoint y: 134, endPoint x: 229, endPoint y: 21, distance: 120.4
click at [270, 134] on p "**********" at bounding box center [359, 133] width 225 height 9
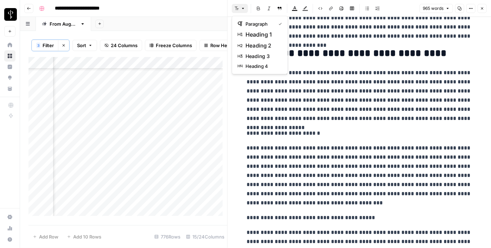
click at [235, 10] on icon "button" at bounding box center [237, 8] width 4 height 4
click at [266, 47] on span "heading 2" at bounding box center [263, 46] width 34 height 8
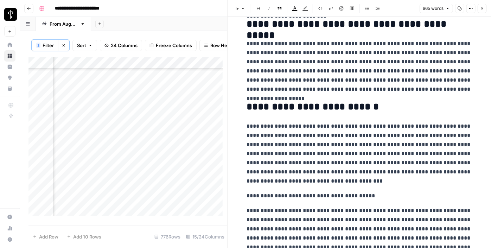
scroll to position [192, 0]
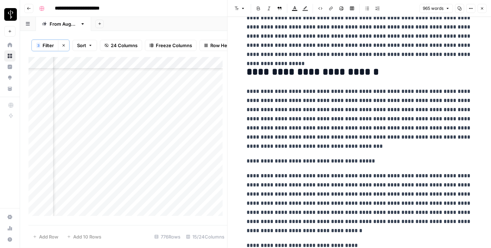
click at [266, 157] on p "**********" at bounding box center [359, 161] width 225 height 9
click at [238, 8] on icon "button" at bounding box center [237, 8] width 4 height 4
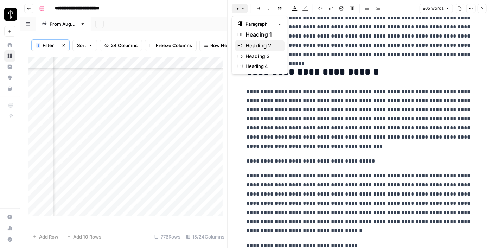
click at [255, 50] on button "heading 2" at bounding box center [260, 45] width 50 height 11
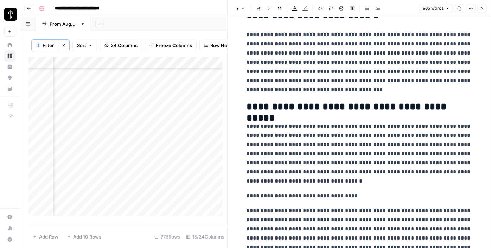
scroll to position [352, 0]
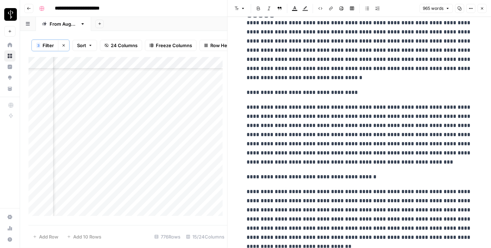
click at [278, 90] on p "**********" at bounding box center [359, 92] width 225 height 9
click at [243, 8] on icon "button" at bounding box center [243, 8] width 2 height 1
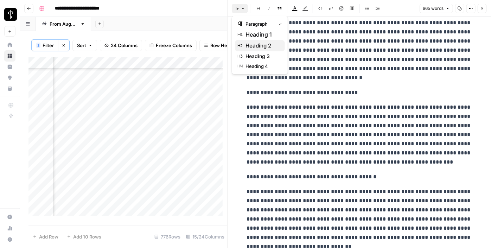
click at [263, 45] on span "heading 2" at bounding box center [263, 46] width 34 height 8
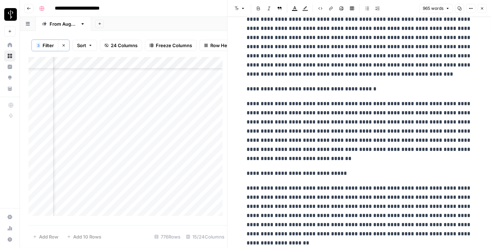
scroll to position [447, 0]
click at [284, 87] on p "**********" at bounding box center [359, 88] width 225 height 9
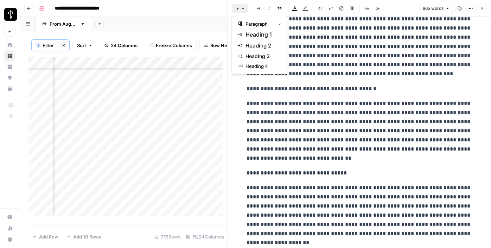
click at [240, 7] on button "Font style" at bounding box center [240, 8] width 16 height 9
click at [265, 46] on span "heading 2" at bounding box center [263, 46] width 34 height 8
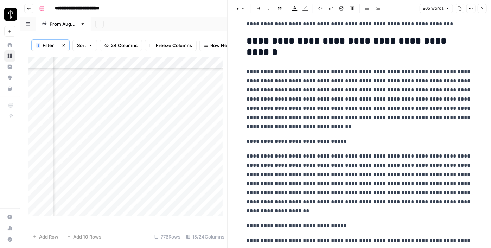
scroll to position [544, 0]
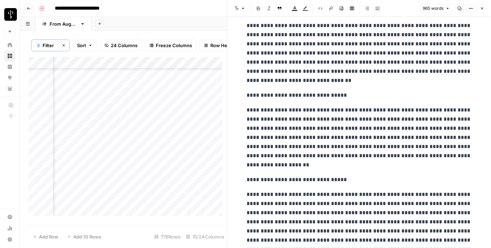
click at [271, 91] on p "**********" at bounding box center [359, 95] width 225 height 9
click at [238, 7] on icon "button" at bounding box center [237, 8] width 4 height 4
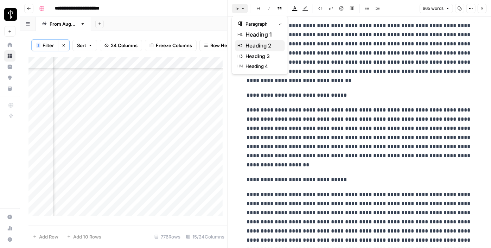
click at [258, 47] on span "heading 2" at bounding box center [263, 46] width 34 height 8
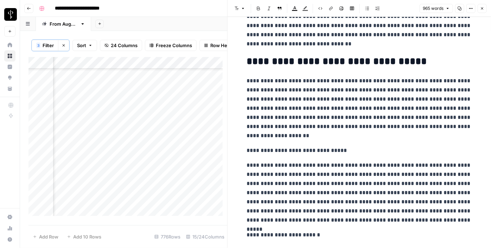
scroll to position [640, 0]
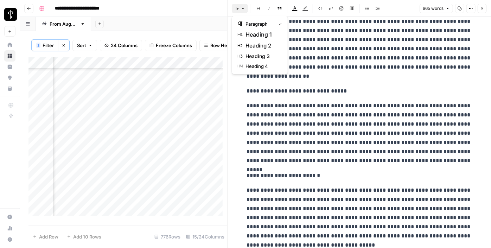
click at [239, 11] on button "Font style" at bounding box center [240, 8] width 16 height 9
click at [262, 44] on span "heading 2" at bounding box center [263, 46] width 34 height 8
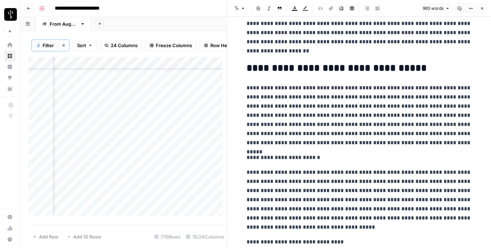
scroll to position [735, 0]
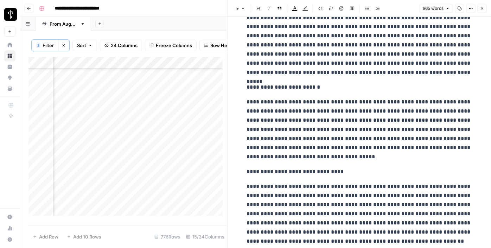
click at [284, 88] on p "**********" at bounding box center [359, 87] width 225 height 9
click at [238, 11] on button "Font style" at bounding box center [240, 8] width 16 height 9
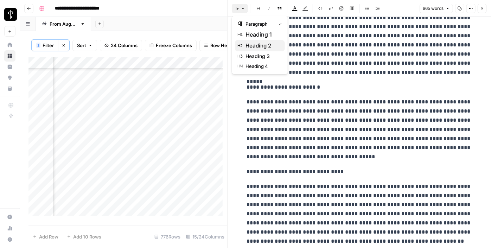
click at [262, 46] on span "heading 2" at bounding box center [263, 46] width 34 height 8
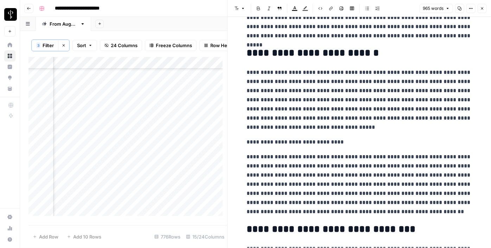
scroll to position [799, 0]
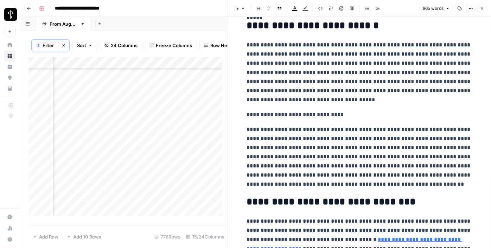
click at [289, 113] on p "**********" at bounding box center [359, 114] width 225 height 9
click at [243, 8] on icon "button" at bounding box center [243, 8] width 2 height 1
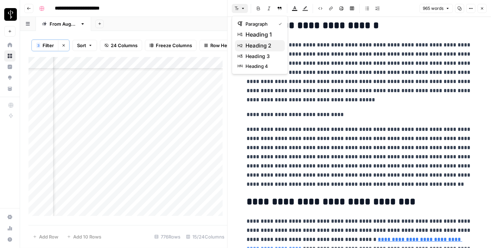
click at [268, 47] on span "heading 2" at bounding box center [263, 46] width 34 height 8
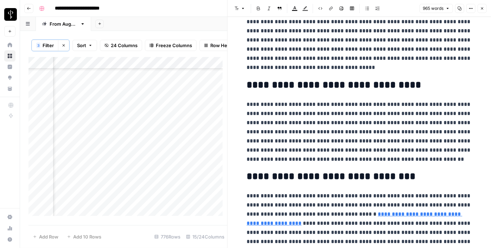
scroll to position [864, 0]
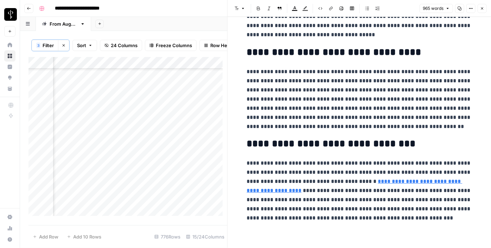
click at [483, 11] on button "Close" at bounding box center [482, 8] width 9 height 9
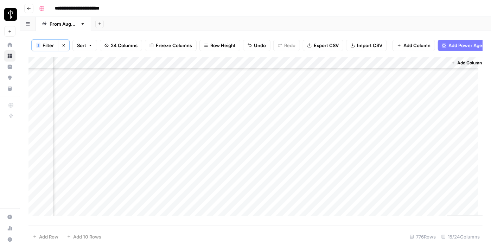
click at [175, 142] on div "Add Column" at bounding box center [255, 139] width 454 height 164
click at [332, 146] on div "Add Column" at bounding box center [255, 139] width 454 height 164
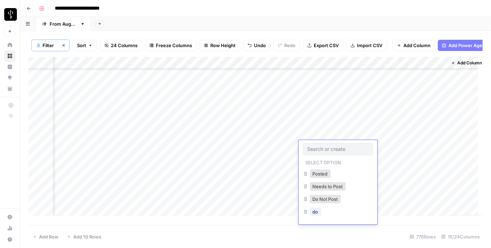
click at [332, 146] on input "text" at bounding box center [337, 149] width 61 height 6
click at [320, 170] on button "Posted" at bounding box center [320, 174] width 21 height 8
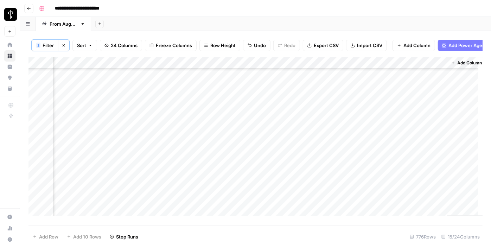
scroll to position [128, 587]
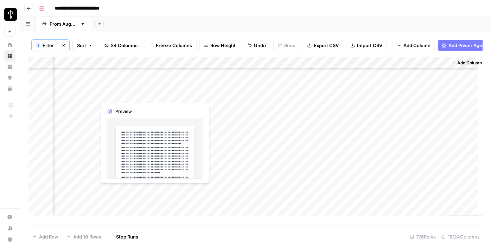
click at [89, 96] on div "Add Column" at bounding box center [255, 139] width 454 height 164
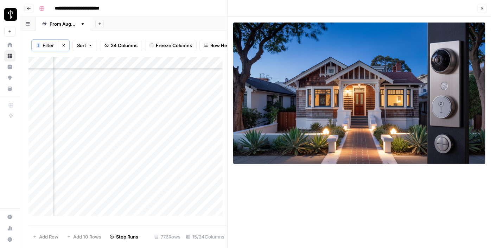
click at [133, 94] on div "Add Column" at bounding box center [127, 139] width 199 height 164
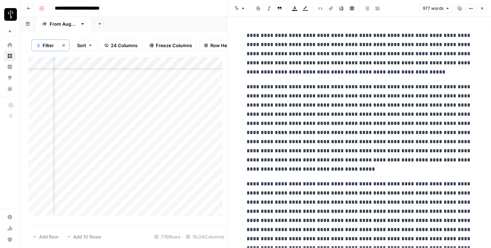
click at [484, 8] on span "Close" at bounding box center [484, 8] width 0 height 0
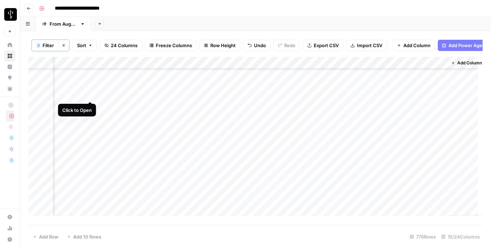
click at [92, 95] on div "Add Column" at bounding box center [255, 139] width 454 height 164
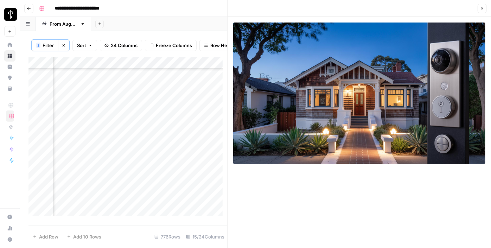
click at [481, 13] on header "Close" at bounding box center [360, 8] width 264 height 17
click at [480, 7] on icon "button" at bounding box center [482, 8] width 4 height 4
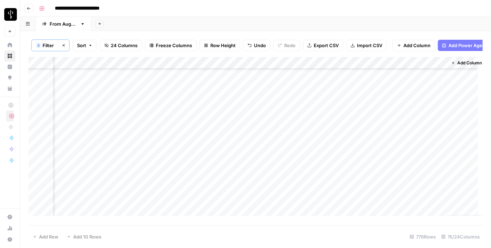
click at [203, 99] on div "Add Column" at bounding box center [255, 139] width 454 height 164
click at [314, 96] on div "Add Column" at bounding box center [255, 139] width 454 height 164
click at [277, 95] on div "Add Column" at bounding box center [255, 139] width 454 height 164
click at [322, 93] on div "Add Column" at bounding box center [255, 139] width 454 height 164
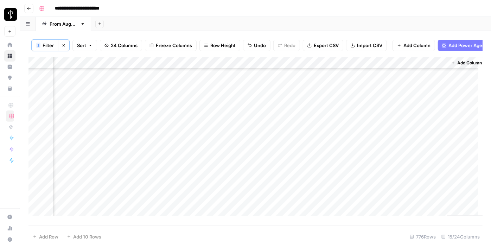
click at [322, 93] on div "Add Column" at bounding box center [255, 139] width 454 height 164
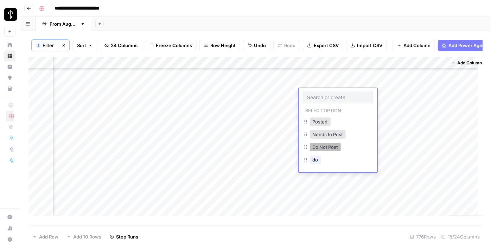
click at [323, 145] on button "Do Not Post" at bounding box center [325, 147] width 31 height 8
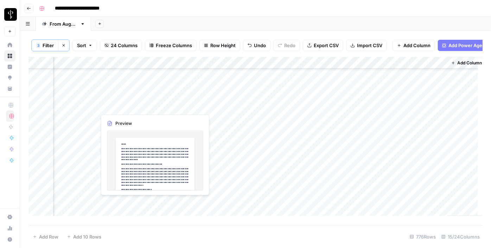
click at [94, 107] on div "Add Column" at bounding box center [255, 139] width 454 height 164
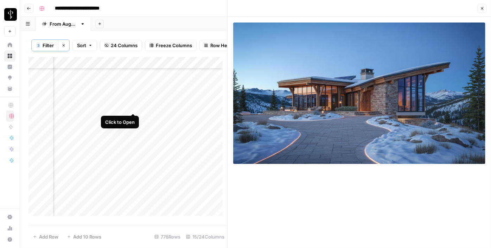
click at [134, 107] on div "Add Column" at bounding box center [127, 139] width 199 height 164
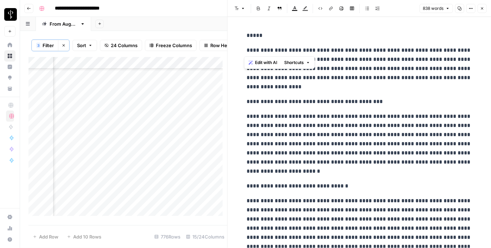
drag, startPoint x: 244, startPoint y: 46, endPoint x: 235, endPoint y: 18, distance: 29.2
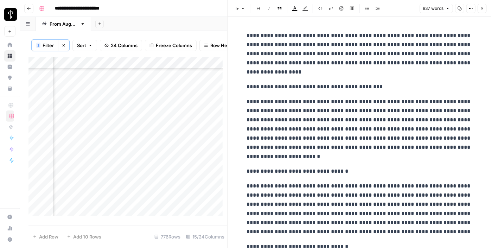
click at [327, 88] on p "**********" at bounding box center [359, 86] width 225 height 9
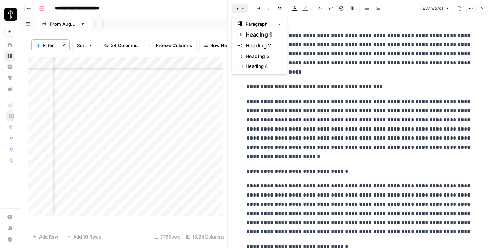
click at [235, 6] on icon "button" at bounding box center [237, 8] width 4 height 4
click at [256, 40] on button "heading 2" at bounding box center [260, 45] width 50 height 11
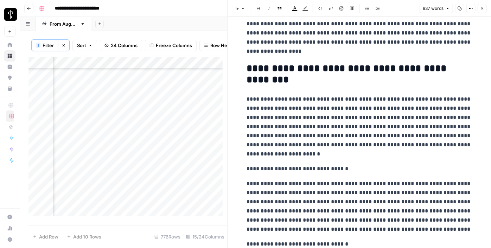
scroll to position [32, 0]
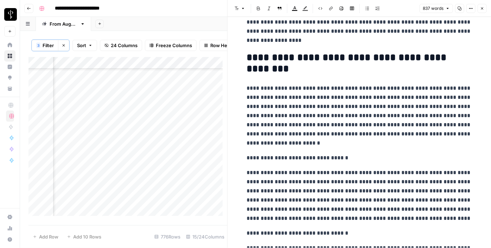
click at [259, 159] on p "**********" at bounding box center [359, 157] width 225 height 9
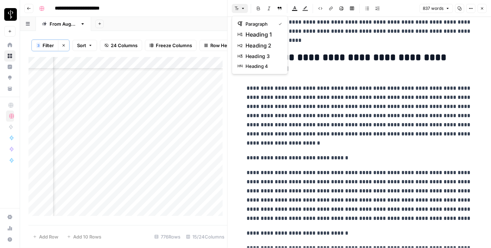
click at [238, 13] on button "Font style" at bounding box center [240, 8] width 16 height 9
click at [258, 47] on span "heading 2" at bounding box center [263, 46] width 34 height 8
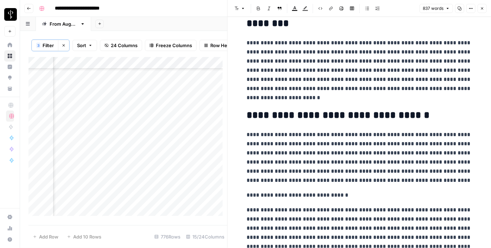
scroll to position [96, 0]
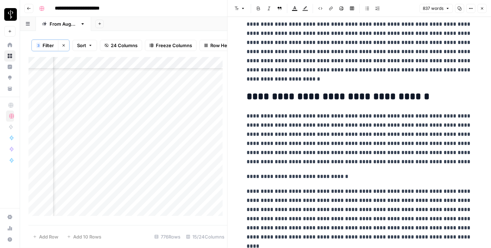
click at [243, 5] on button "Font style" at bounding box center [240, 8] width 16 height 9
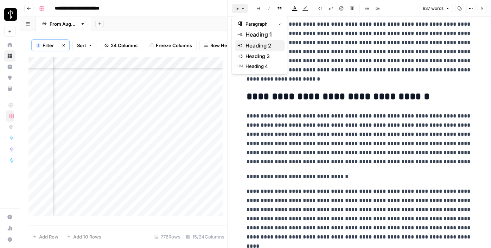
click at [264, 49] on span "heading 2" at bounding box center [263, 46] width 34 height 8
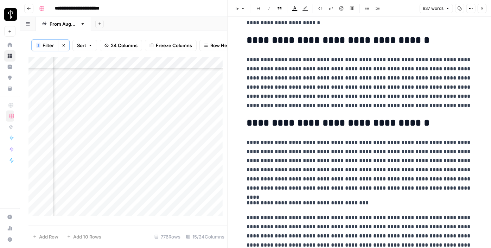
scroll to position [224, 0]
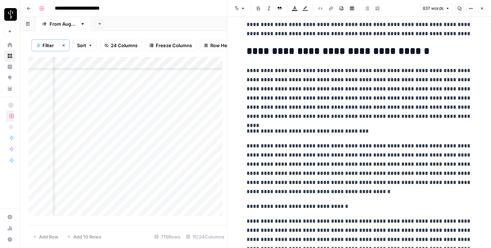
click at [272, 135] on p "**********" at bounding box center [359, 131] width 225 height 9
click at [235, 6] on button "Font style" at bounding box center [240, 8] width 16 height 9
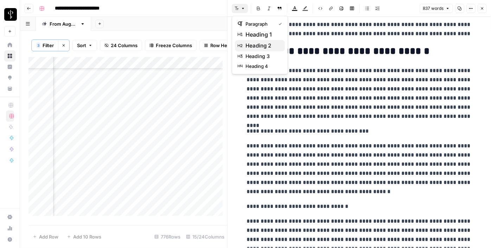
click at [260, 42] on span "heading 2" at bounding box center [263, 46] width 34 height 8
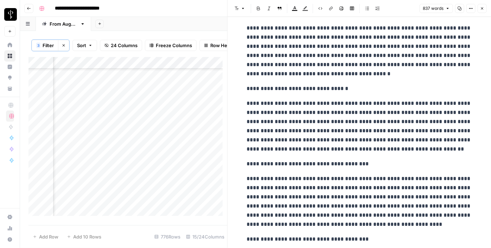
scroll to position [352, 0]
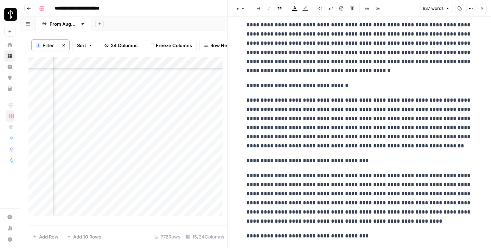
click at [283, 83] on p "**********" at bounding box center [359, 85] width 225 height 9
click at [242, 4] on header "Font style Bold Italic Block quote Text color Highlight color Code block Link I…" at bounding box center [360, 8] width 264 height 17
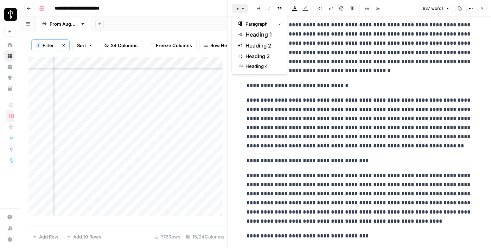
click at [241, 9] on icon "button" at bounding box center [243, 8] width 4 height 4
click at [265, 47] on span "heading 2" at bounding box center [263, 46] width 34 height 8
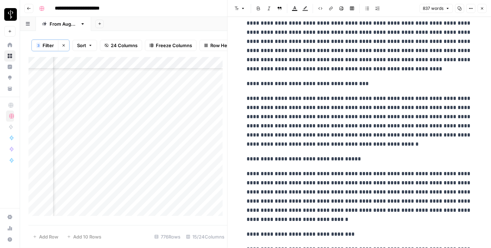
scroll to position [480, 0]
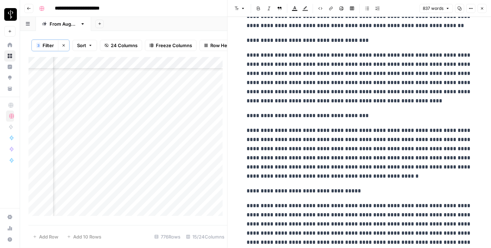
click at [262, 42] on p "**********" at bounding box center [359, 40] width 225 height 9
click at [239, 10] on button "Font style" at bounding box center [240, 8] width 16 height 9
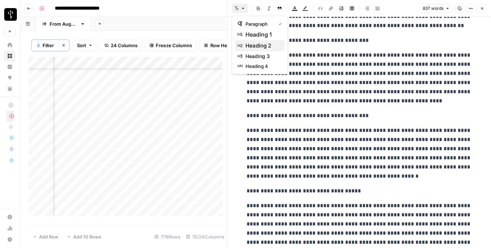
click at [260, 46] on span "heading 2" at bounding box center [263, 46] width 34 height 8
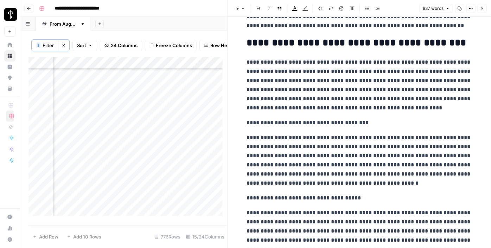
click at [248, 116] on div "**********" at bounding box center [360, 33] width 234 height 969
click at [245, 8] on button "Font style" at bounding box center [240, 8] width 16 height 9
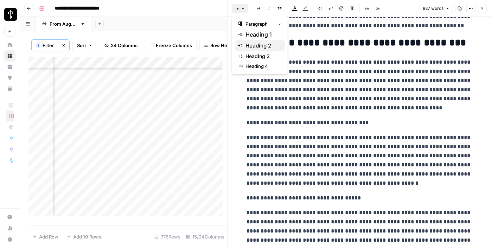
click at [261, 44] on span "heading 2" at bounding box center [263, 46] width 34 height 8
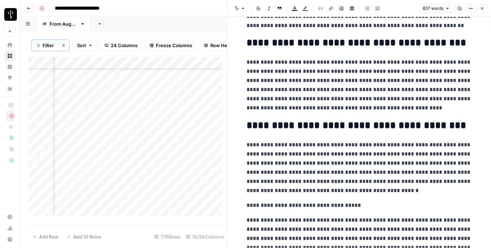
scroll to position [576, 0]
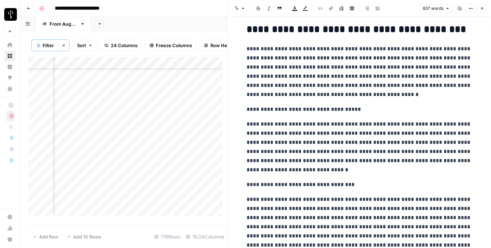
click at [235, 10] on icon "button" at bounding box center [237, 8] width 4 height 4
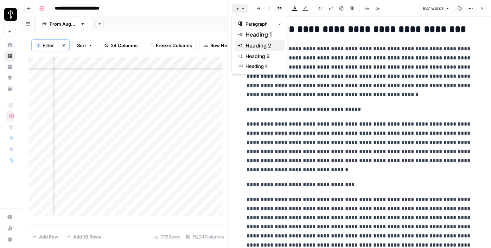
click at [258, 48] on span "heading 2" at bounding box center [263, 46] width 34 height 8
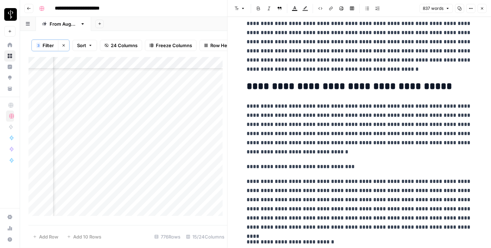
scroll to position [672, 0]
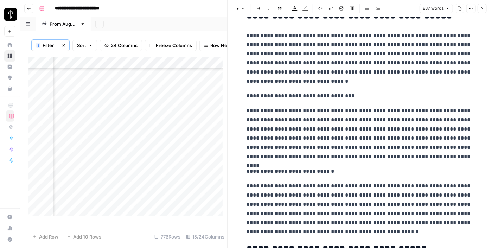
click at [236, 11] on button "Font style" at bounding box center [240, 8] width 16 height 9
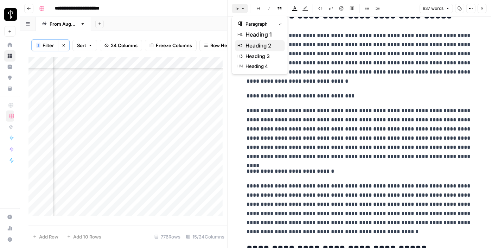
click at [260, 43] on span "heading 2" at bounding box center [263, 46] width 34 height 8
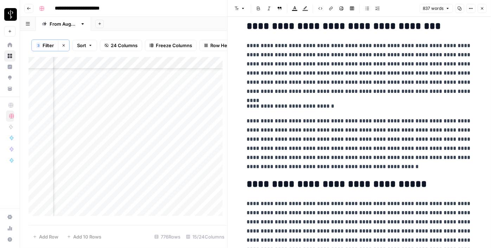
scroll to position [767, 0]
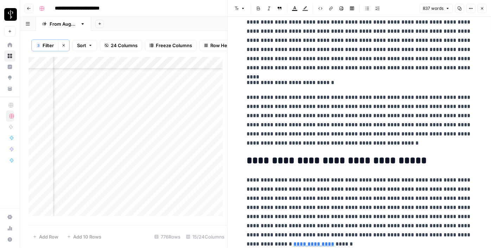
click at [273, 78] on p "**********" at bounding box center [359, 82] width 225 height 9
click at [240, 11] on button "Font style" at bounding box center [240, 8] width 16 height 9
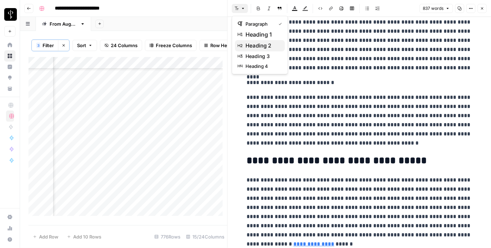
click at [268, 46] on span "heading 2" at bounding box center [263, 46] width 34 height 8
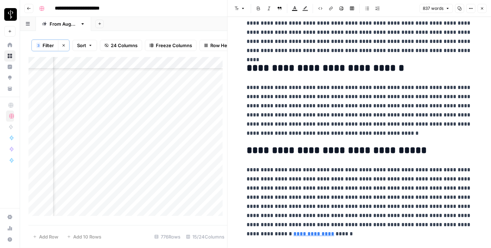
scroll to position [800, 0]
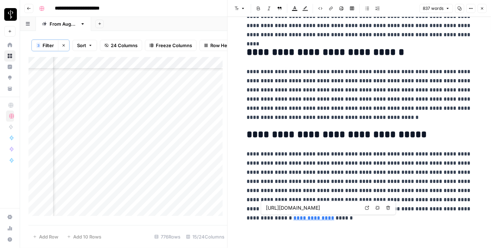
click at [365, 206] on icon at bounding box center [367, 208] width 4 height 4
click at [481, 9] on icon "button" at bounding box center [482, 8] width 4 height 4
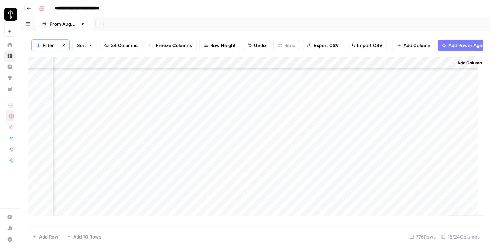
click at [170, 107] on div "Add Column" at bounding box center [255, 139] width 454 height 164
click at [310, 104] on div "Add Column" at bounding box center [255, 139] width 454 height 164
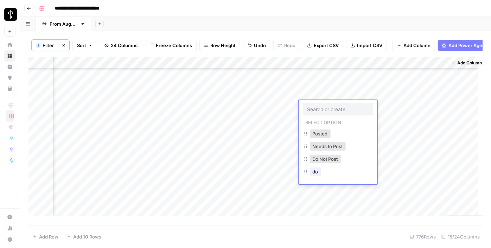
click at [310, 104] on div at bounding box center [338, 109] width 70 height 13
click at [317, 130] on button "Posted" at bounding box center [320, 133] width 21 height 8
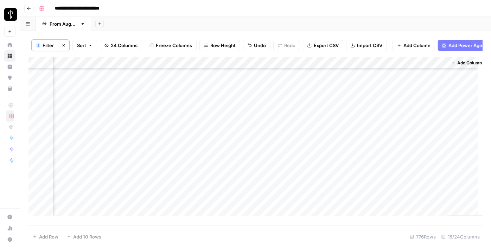
click at [164, 104] on div "Add Column" at bounding box center [255, 139] width 454 height 164
click at [89, 116] on div "Add Column" at bounding box center [255, 139] width 454 height 164
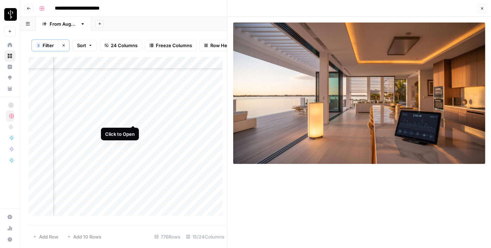
click at [132, 119] on div "Add Column" at bounding box center [127, 139] width 199 height 164
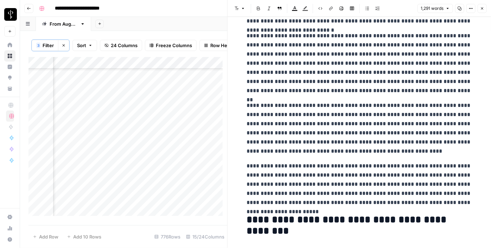
scroll to position [1270, 0]
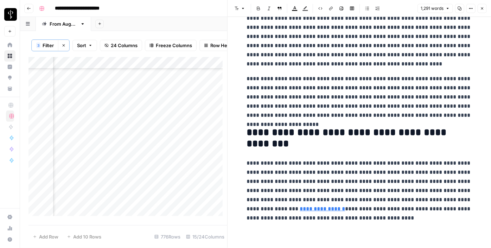
click at [482, 11] on button "Close" at bounding box center [482, 8] width 9 height 9
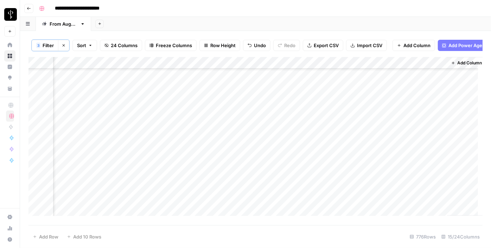
scroll to position [64, 587]
click at [215, 89] on div "Add Column" at bounding box center [255, 139] width 454 height 164
click at [215, 89] on textarea "**********" at bounding box center [244, 87] width 113 height 10
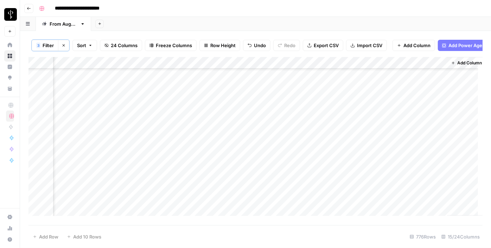
click at [205, 118] on div "Add Column" at bounding box center [255, 139] width 454 height 164
type textarea "**********"
click at [307, 120] on div "Add Column" at bounding box center [255, 139] width 454 height 164
click at [286, 120] on div "Add Column" at bounding box center [255, 139] width 454 height 164
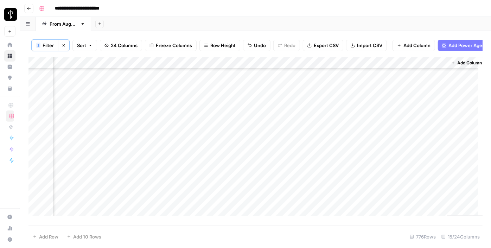
click at [314, 118] on div "Add Column" at bounding box center [255, 139] width 454 height 164
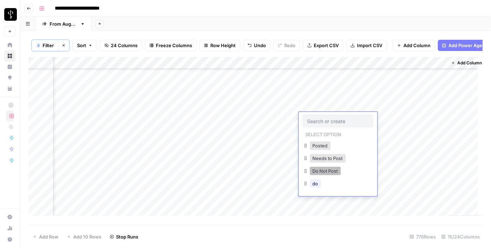
click at [319, 171] on button "Do Not Post" at bounding box center [325, 171] width 31 height 8
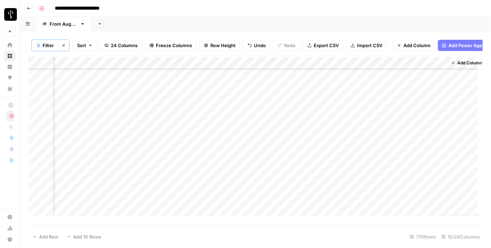
click at [87, 128] on div "Add Column" at bounding box center [255, 139] width 454 height 164
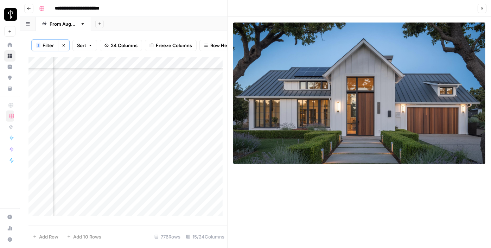
click at [132, 129] on div "Add Column" at bounding box center [127, 139] width 199 height 164
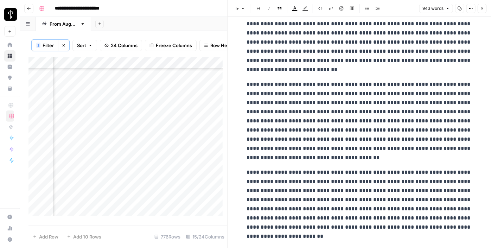
scroll to position [32, 0]
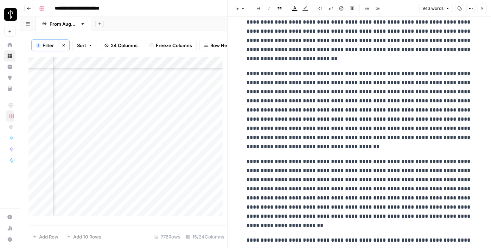
click at [201, 131] on div "Add Column" at bounding box center [127, 139] width 199 height 164
type textarea "**********"
click at [479, 8] on button "Close" at bounding box center [482, 8] width 9 height 9
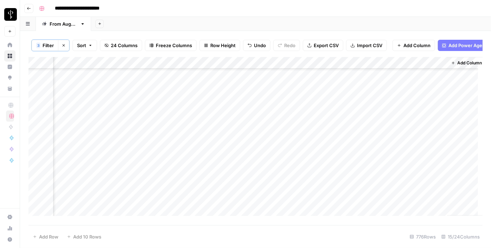
click at [274, 130] on div "Add Column" at bounding box center [255, 139] width 454 height 164
click at [318, 129] on div "Add Column" at bounding box center [255, 139] width 454 height 164
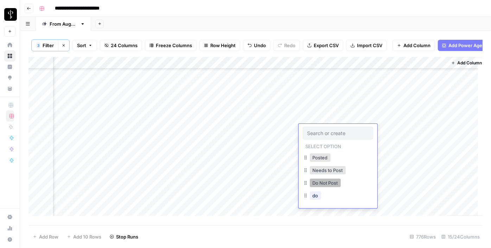
click at [316, 185] on button "Do Not Post" at bounding box center [325, 183] width 31 height 8
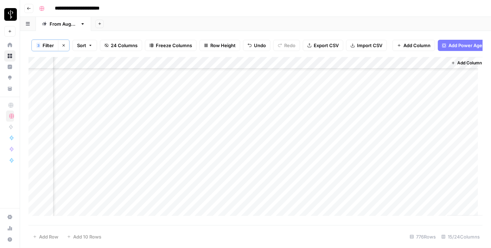
scroll to position [160, 587]
click at [87, 112] on div "Add Column" at bounding box center [255, 139] width 454 height 164
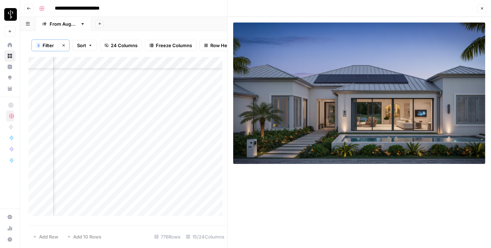
click at [133, 111] on div "Add Column" at bounding box center [127, 139] width 199 height 164
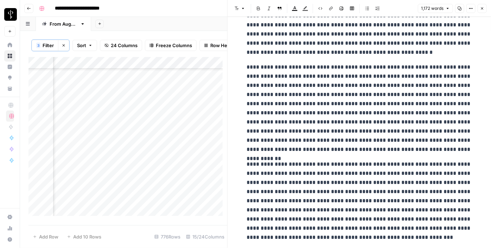
scroll to position [192, 0]
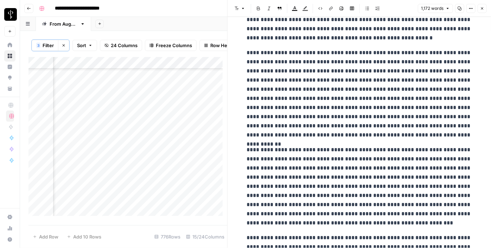
click at [483, 8] on icon "button" at bounding box center [482, 8] width 4 height 4
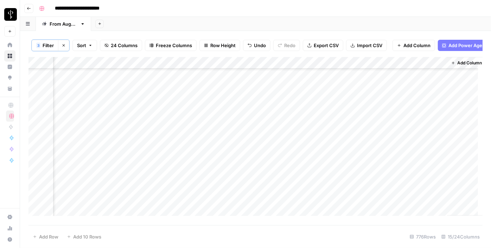
click at [201, 106] on div "Add Column" at bounding box center [255, 139] width 454 height 164
type textarea "**********"
click at [316, 113] on div "Add Column" at bounding box center [255, 139] width 454 height 164
click at [282, 110] on div "Add Column" at bounding box center [255, 139] width 454 height 164
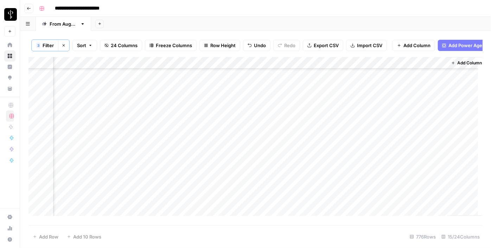
click at [311, 107] on div "Add Column" at bounding box center [255, 139] width 454 height 164
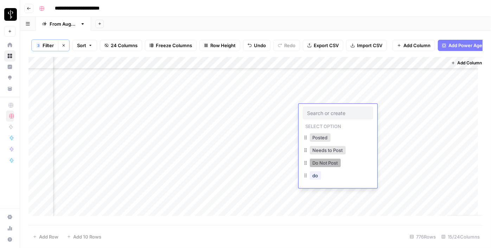
click at [330, 160] on button "Do Not Post" at bounding box center [325, 163] width 31 height 8
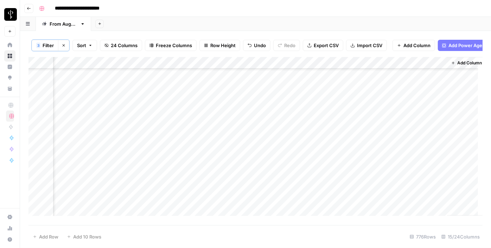
click at [89, 119] on div "Add Column" at bounding box center [255, 139] width 454 height 164
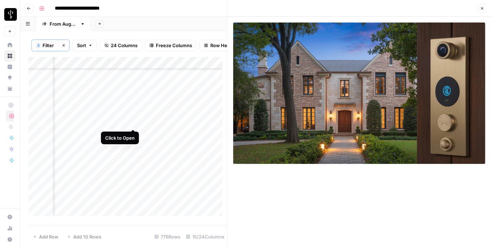
click at [133, 122] on div "Add Column" at bounding box center [127, 139] width 199 height 164
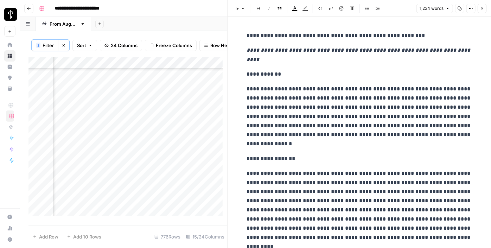
click at [483, 9] on icon "button" at bounding box center [482, 8] width 2 height 2
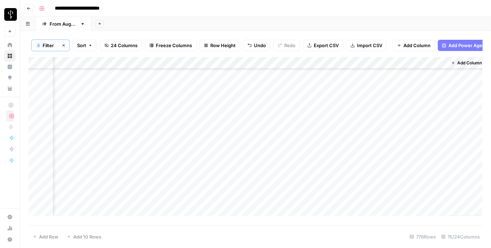
click at [211, 121] on div "Add Column" at bounding box center [255, 139] width 454 height 164
type textarea "**********"
click at [309, 122] on div "Add Column" at bounding box center [255, 139] width 454 height 164
click at [280, 124] on div "Add Column" at bounding box center [255, 139] width 454 height 164
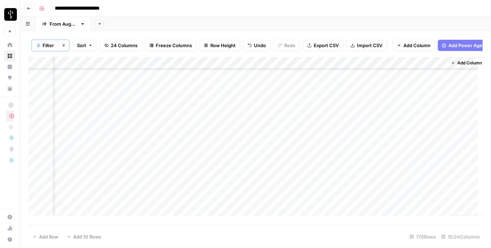
click at [312, 121] on div "Add Column" at bounding box center [255, 139] width 454 height 164
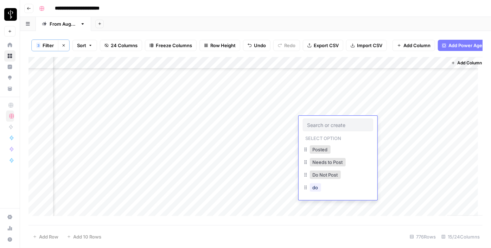
click at [312, 121] on div at bounding box center [338, 125] width 70 height 13
click at [327, 181] on div "Do Not Post" at bounding box center [338, 175] width 70 height 13
click at [327, 174] on button "Do Not Post" at bounding box center [325, 175] width 31 height 8
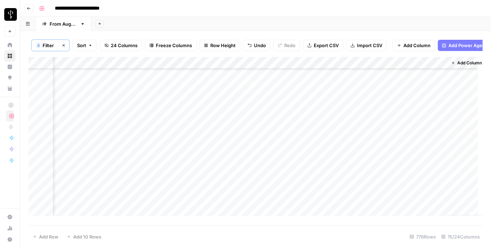
scroll to position [192, 587]
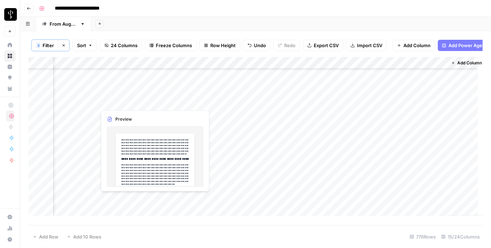
click at [125, 103] on div "Add Column" at bounding box center [255, 139] width 454 height 164
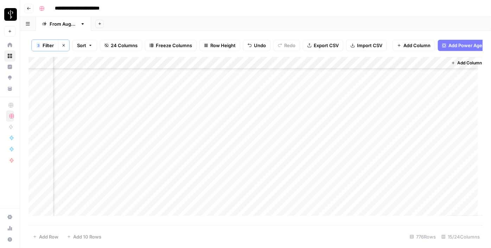
click at [131, 102] on div "Add Column" at bounding box center [255, 139] width 454 height 164
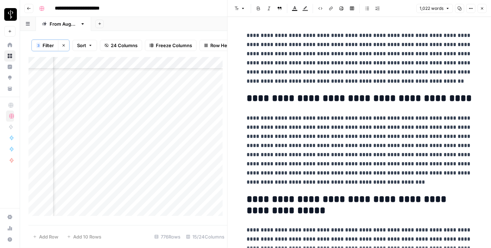
click at [155, 106] on div "Add Column" at bounding box center [127, 139] width 199 height 164
click at [481, 9] on icon "button" at bounding box center [482, 8] width 2 height 2
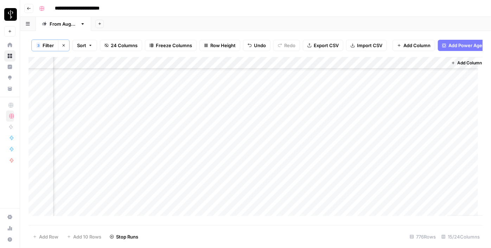
click at [321, 103] on div "Add Column" at bounding box center [255, 139] width 454 height 164
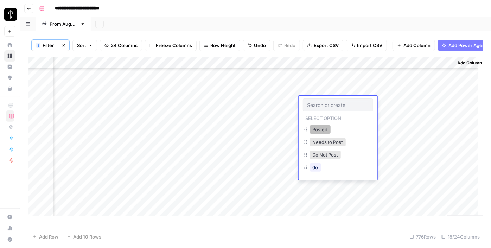
click at [315, 129] on button "Posted" at bounding box center [320, 129] width 21 height 8
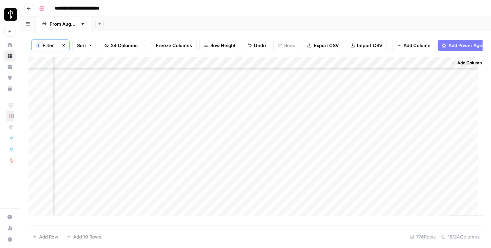
click at [131, 114] on div "Add Column" at bounding box center [255, 139] width 454 height 164
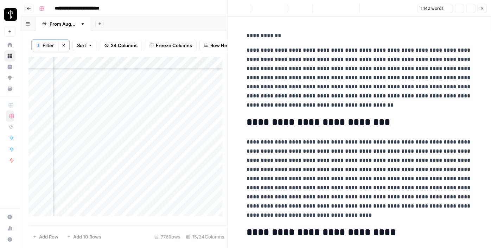
click at [89, 115] on div "Add Column" at bounding box center [127, 139] width 199 height 164
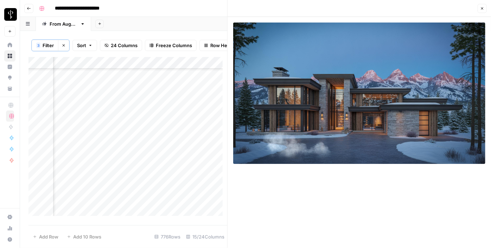
click at [484, 8] on span "Close" at bounding box center [484, 8] width 0 height 0
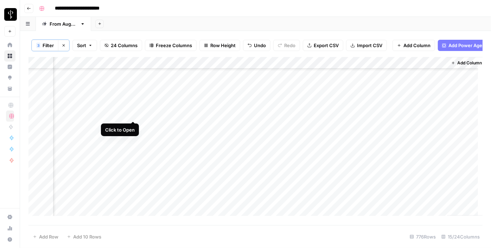
click at [133, 113] on div "Add Column" at bounding box center [255, 139] width 454 height 164
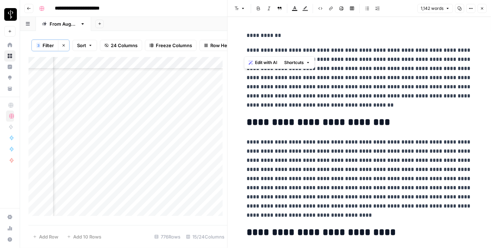
drag, startPoint x: 245, startPoint y: 49, endPoint x: 236, endPoint y: 22, distance: 28.0
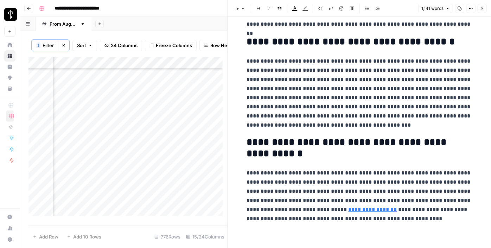
scroll to position [995, 0]
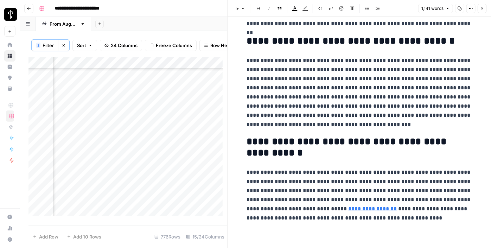
click at [484, 9] on icon "button" at bounding box center [482, 8] width 4 height 4
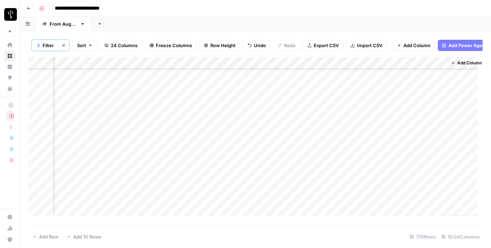
click at [164, 118] on div "Add Column" at bounding box center [255, 139] width 454 height 164
click at [325, 112] on div "Add Column" at bounding box center [255, 139] width 454 height 164
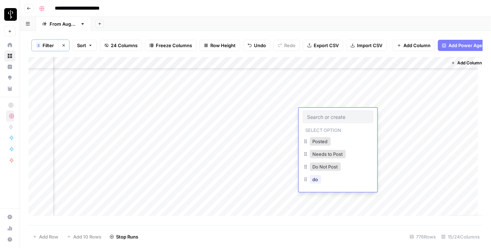
click at [325, 112] on div at bounding box center [338, 116] width 70 height 13
click at [320, 140] on button "Posted" at bounding box center [320, 141] width 21 height 8
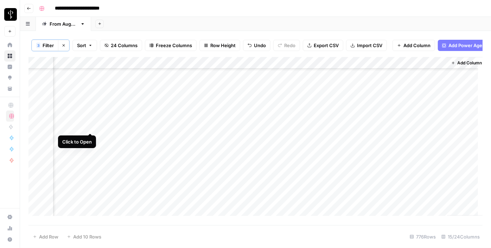
click at [93, 125] on div "Add Column" at bounding box center [255, 139] width 454 height 164
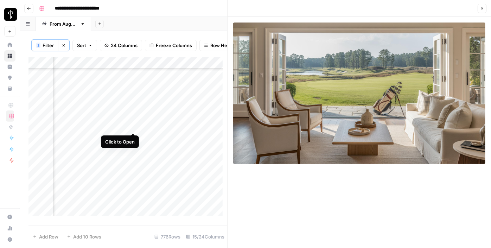
click at [134, 125] on div "Add Column" at bounding box center [127, 139] width 199 height 164
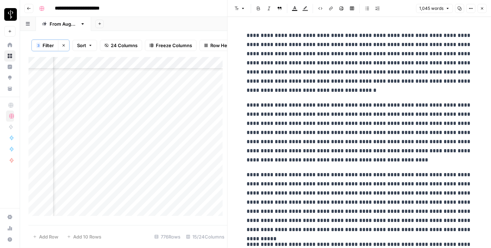
click at [483, 9] on icon "button" at bounding box center [482, 8] width 4 height 4
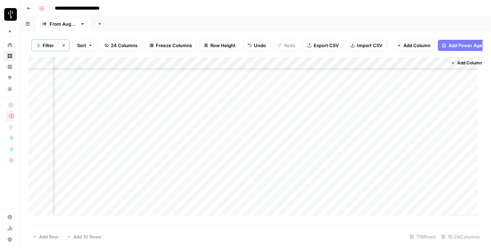
click at [203, 88] on div "Add Column" at bounding box center [255, 139] width 454 height 164
click at [203, 88] on textarea "**********" at bounding box center [244, 91] width 113 height 10
click at [195, 126] on div "Add Column" at bounding box center [255, 139] width 454 height 164
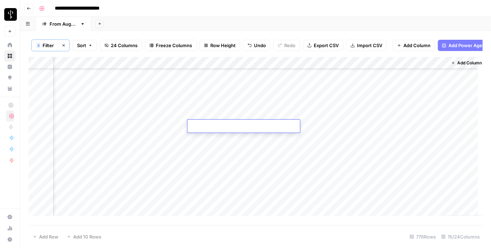
click at [195, 126] on textarea at bounding box center [244, 127] width 113 height 10
type textarea "**********"
click at [325, 131] on div "Add Column" at bounding box center [255, 139] width 454 height 164
click at [277, 127] on div "Add Column" at bounding box center [255, 139] width 454 height 164
click at [315, 128] on div "Add Column" at bounding box center [255, 139] width 454 height 164
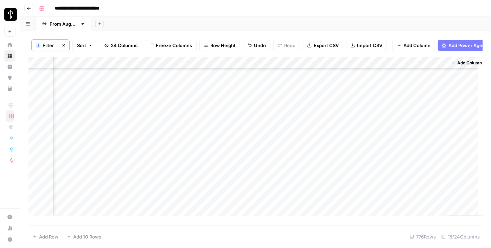
click at [315, 128] on div "Add Column" at bounding box center [255, 139] width 454 height 164
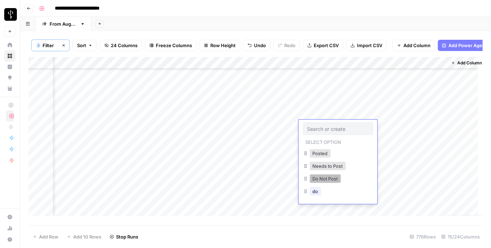
click at [318, 179] on button "Do Not Post" at bounding box center [325, 178] width 31 height 8
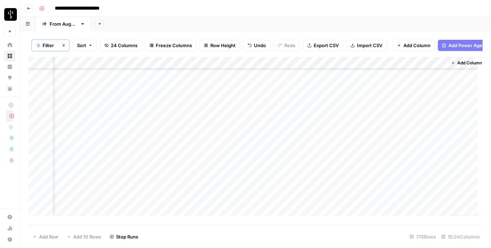
click at [87, 137] on div "Add Column" at bounding box center [255, 139] width 454 height 164
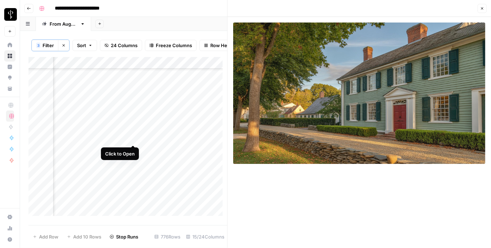
click at [136, 138] on div "Add Column" at bounding box center [127, 139] width 199 height 164
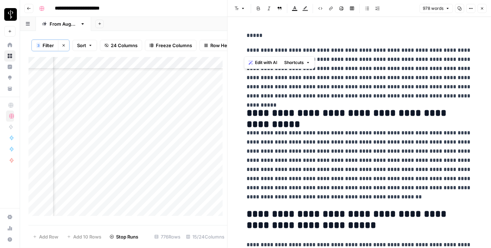
drag, startPoint x: 244, startPoint y: 50, endPoint x: 240, endPoint y: 15, distance: 35.0
click at [240, 15] on div "**********" at bounding box center [359, 124] width 264 height 248
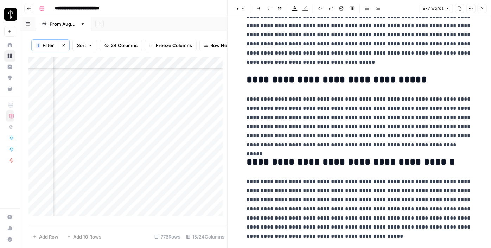
scroll to position [891, 0]
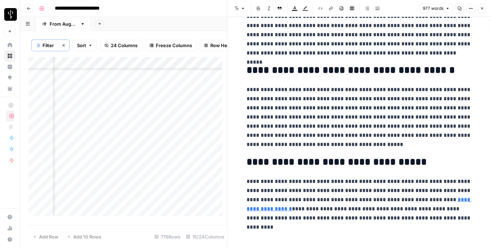
click at [481, 8] on icon "button" at bounding box center [482, 8] width 4 height 4
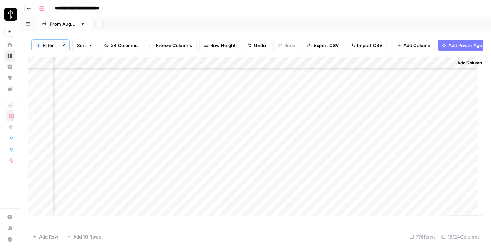
click at [173, 138] on div "Add Column" at bounding box center [255, 139] width 454 height 164
click at [313, 134] on div "Add Column" at bounding box center [255, 139] width 454 height 164
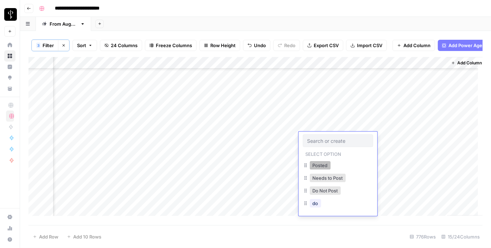
click at [315, 166] on button "Posted" at bounding box center [320, 165] width 21 height 8
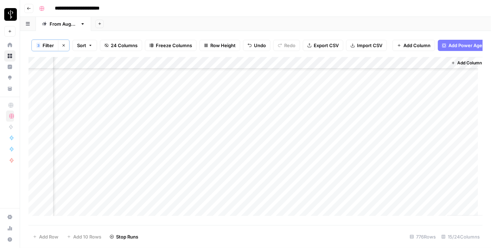
click at [88, 151] on div "Add Column" at bounding box center [255, 139] width 454 height 164
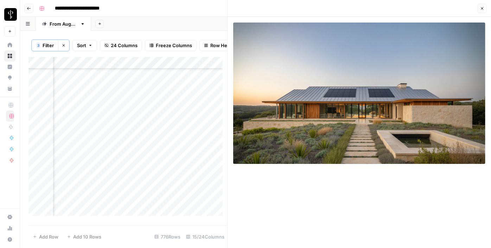
click at [134, 151] on div "Add Column" at bounding box center [127, 139] width 199 height 164
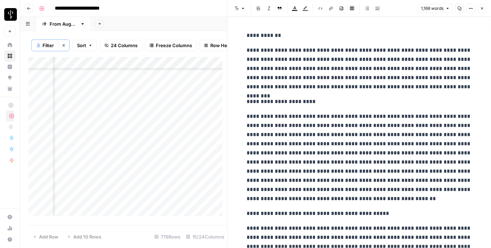
click at [480, 6] on icon "button" at bounding box center [482, 8] width 4 height 4
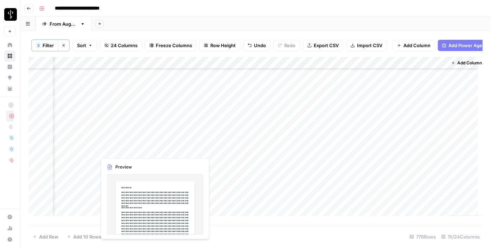
click at [134, 153] on div "Add Column" at bounding box center [255, 139] width 454 height 164
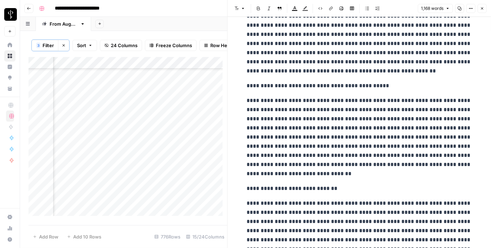
scroll to position [256, 0]
